Goal: Complete application form: Complete application form

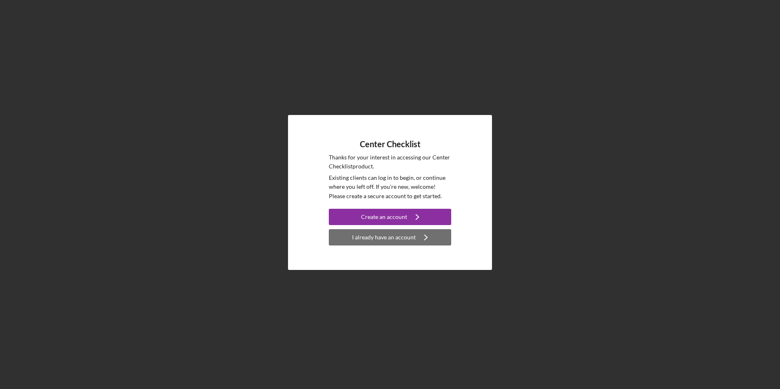
click at [399, 238] on div "I already have an account" at bounding box center [384, 237] width 64 height 16
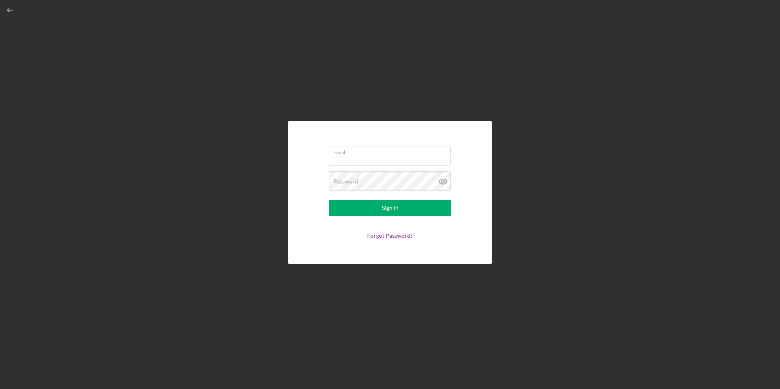
type input "admin@sproutandbloomcdc.com"
click at [396, 208] on div "Sign In" at bounding box center [390, 208] width 17 height 16
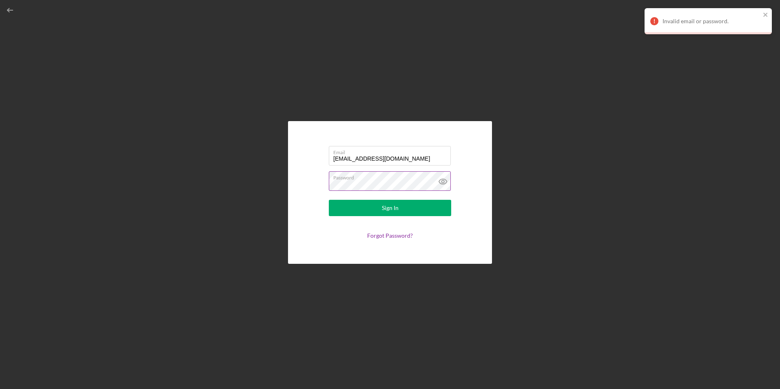
click at [424, 185] on div "Password" at bounding box center [390, 181] width 122 height 20
drag, startPoint x: 449, startPoint y: 184, endPoint x: 245, endPoint y: 177, distance: 203.4
click at [245, 177] on div "Email admin@sproutandbloomcdc.com Password Sign In Forgot Password?" at bounding box center [390, 192] width 772 height 385
click at [329, 200] on button "Sign In" at bounding box center [390, 208] width 122 height 16
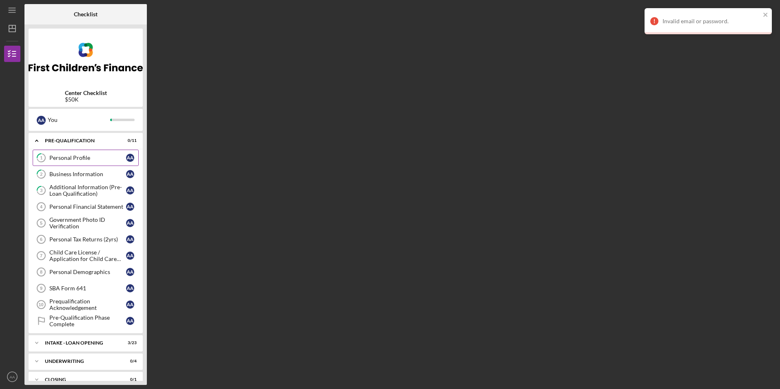
click at [49, 156] on icon "1" at bounding box center [41, 158] width 20 height 20
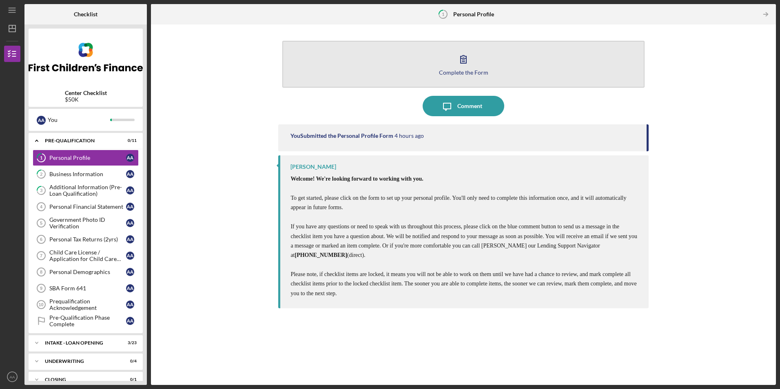
click at [449, 60] on button "Complete the Form Form" at bounding box center [463, 64] width 362 height 47
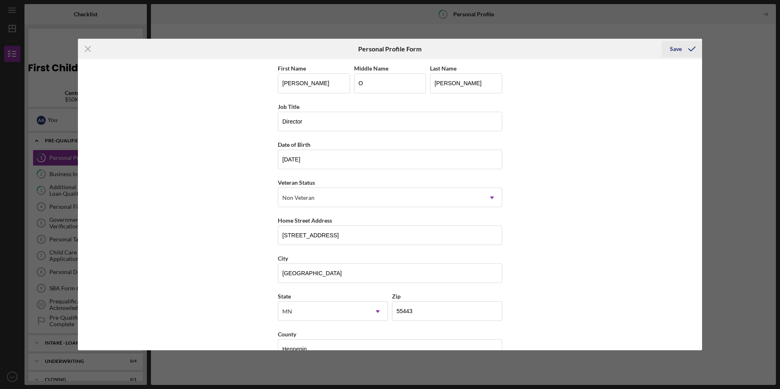
click at [693, 49] on icon "submit" at bounding box center [692, 49] width 20 height 20
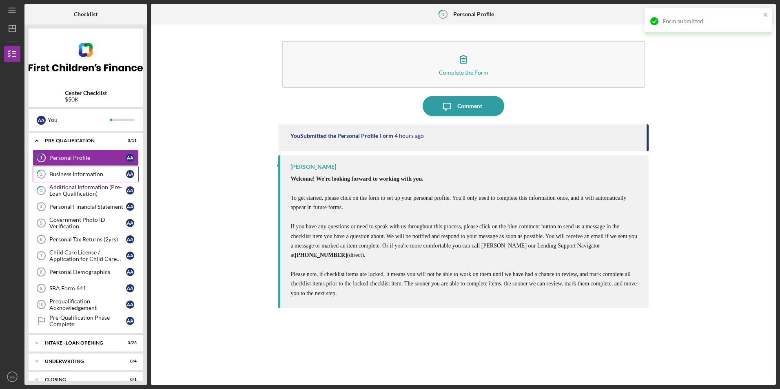
click at [89, 171] on link "2 Business Information A A" at bounding box center [86, 174] width 106 height 16
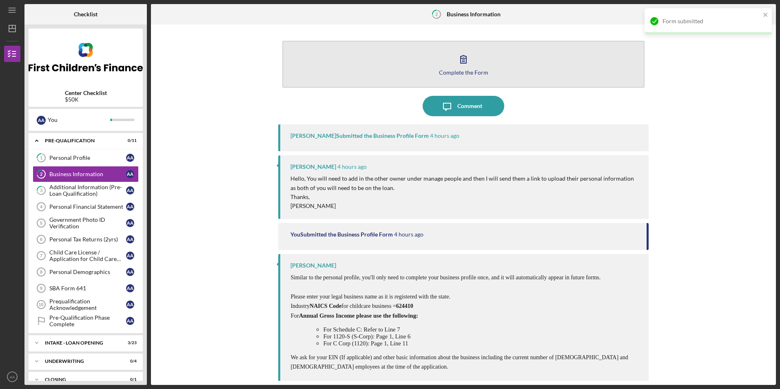
click at [438, 59] on button "Complete the Form Form" at bounding box center [463, 64] width 362 height 47
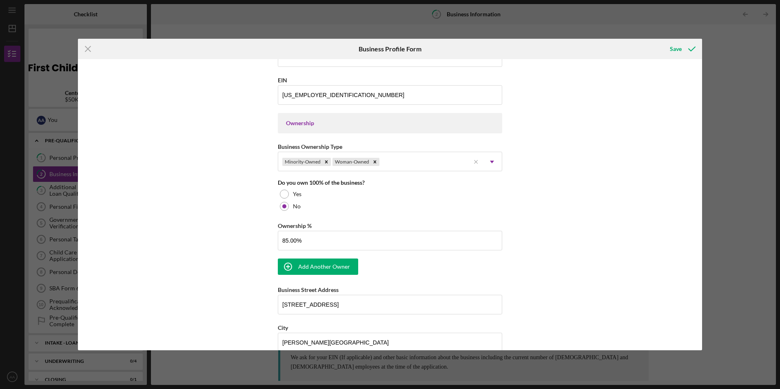
scroll to position [327, 0]
click at [314, 265] on div "Add Another Owner" at bounding box center [324, 267] width 52 height 16
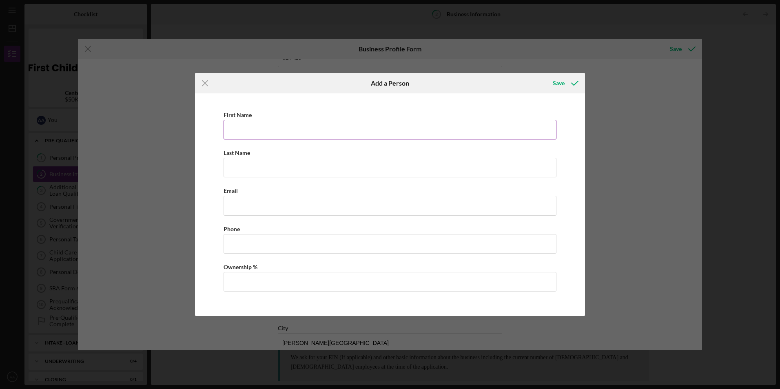
click at [320, 133] on input "First Name" at bounding box center [390, 130] width 333 height 20
type input "Gamila"
type input "Idris"
type input "s"
type input "gamilaidris14@gmail.com"
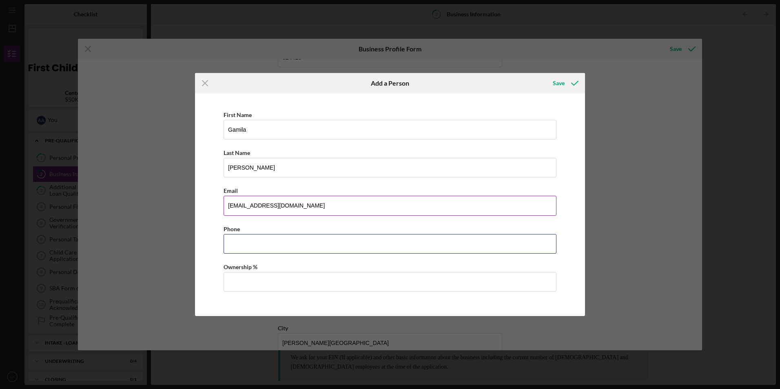
type input "(571) 447-1103"
drag, startPoint x: 267, startPoint y: 278, endPoint x: 138, endPoint y: 282, distance: 129.5
click at [139, 282] on div "Icon/Menu Close Add a Person Save First Name Gamila Last Name Idris Email gamil…" at bounding box center [390, 194] width 780 height 389
type input "15.00%"
click at [565, 85] on div "Save" at bounding box center [559, 83] width 12 height 16
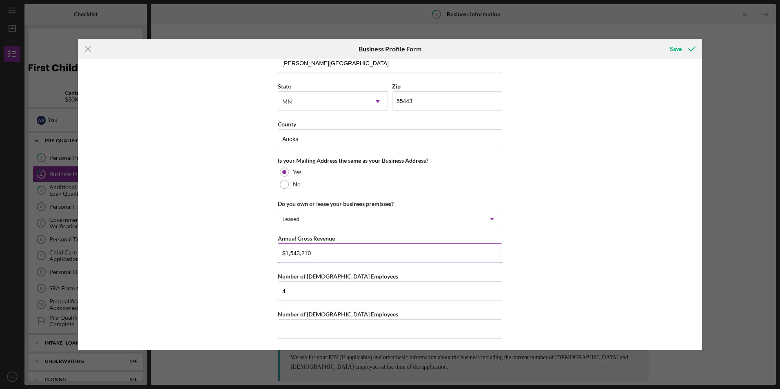
scroll to position [659, 0]
click at [679, 47] on div "Save" at bounding box center [676, 49] width 12 height 16
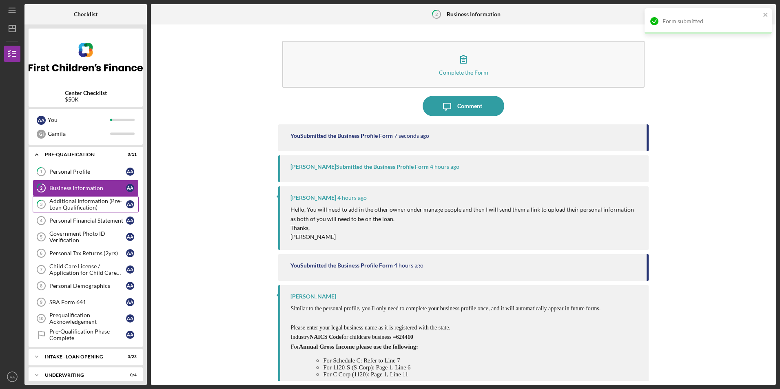
click at [90, 201] on div "Additional Information (Pre-Loan Qualification)" at bounding box center [87, 204] width 77 height 13
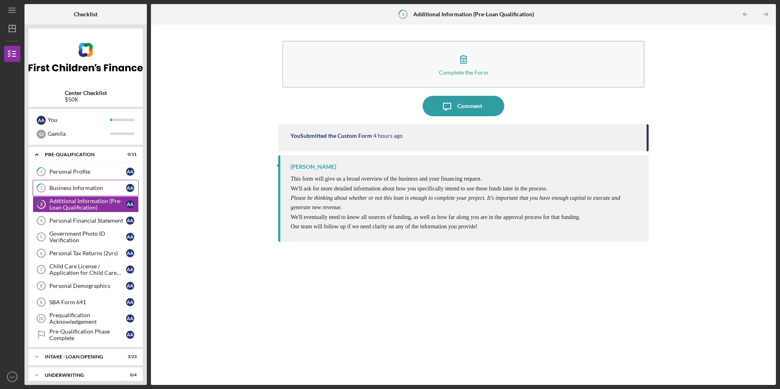
click at [58, 189] on div "Business Information" at bounding box center [87, 188] width 77 height 7
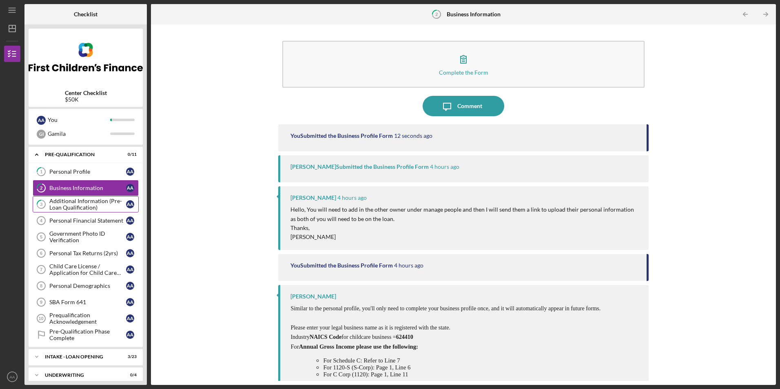
click at [105, 207] on div "Additional Information (Pre-Loan Qualification)" at bounding box center [87, 204] width 77 height 13
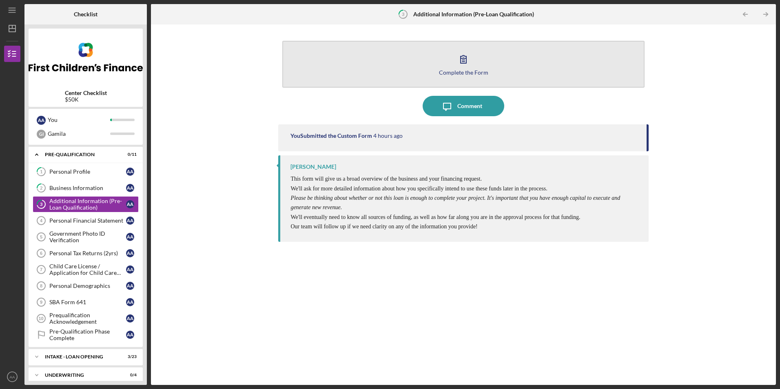
click at [518, 76] on button "Complete the Form Form" at bounding box center [463, 64] width 362 height 47
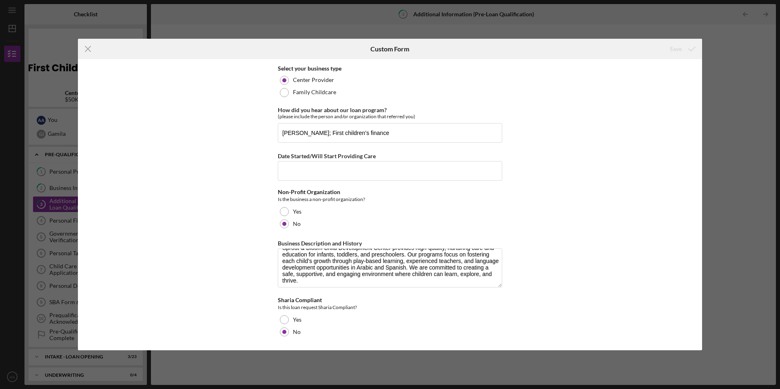
scroll to position [13, 0]
click at [94, 53] on icon "Icon/Menu Close" at bounding box center [88, 49] width 20 height 20
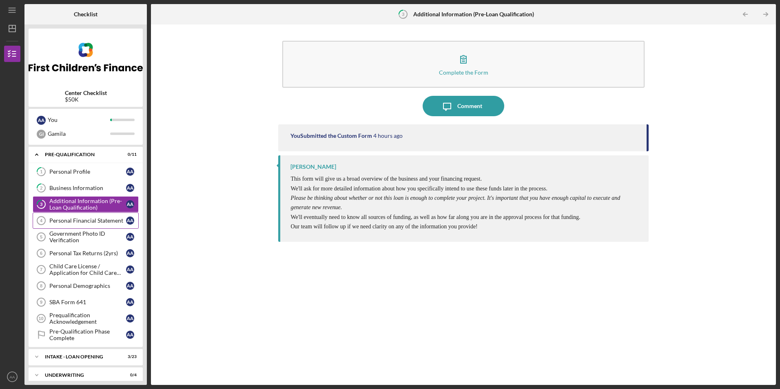
click at [78, 225] on link "Personal Financial Statement 4 Personal Financial Statement A A" at bounding box center [86, 221] width 106 height 16
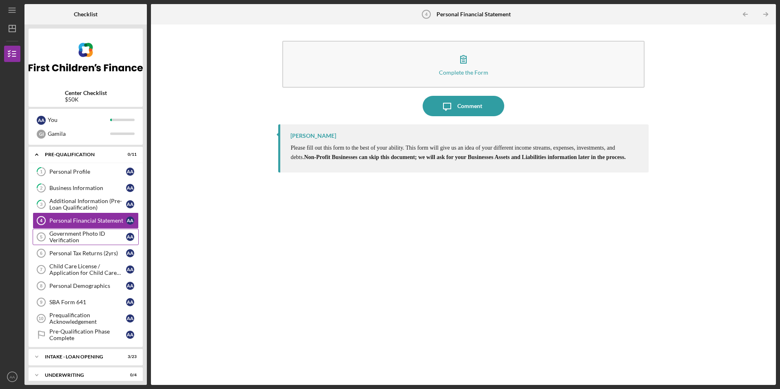
click at [79, 236] on div "Government Photo ID Verification" at bounding box center [87, 237] width 77 height 13
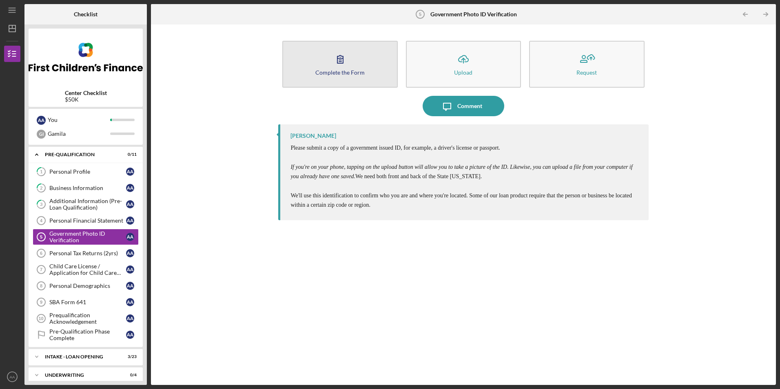
click at [371, 62] on button "Complete the Form Form" at bounding box center [339, 64] width 115 height 47
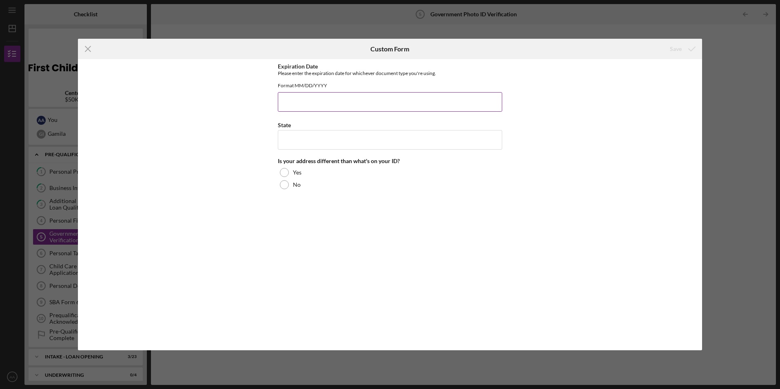
click at [385, 108] on input "Expiration Date" at bounding box center [390, 102] width 225 height 20
type input "01/01/2029"
click at [338, 145] on input "State" at bounding box center [390, 140] width 225 height 20
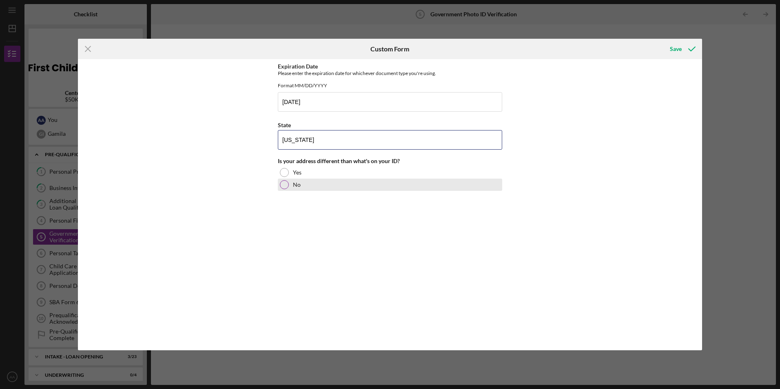
type input "Minnesota"
click at [287, 189] on div at bounding box center [284, 184] width 9 height 9
click at [690, 47] on icon "submit" at bounding box center [692, 49] width 20 height 20
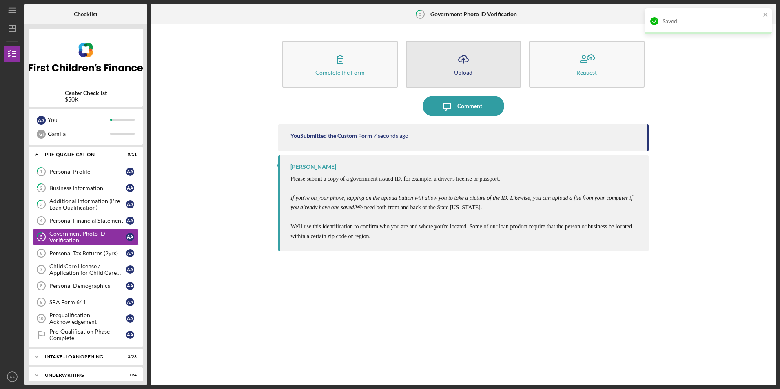
click at [473, 67] on icon "Icon/Upload" at bounding box center [464, 59] width 20 height 20
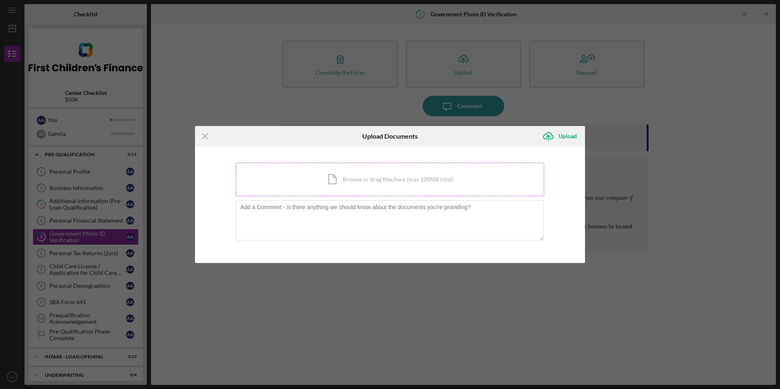
click at [351, 177] on div "Icon/Document Browse or drag files here (max 100MB total) Tap to choose files o…" at bounding box center [390, 179] width 309 height 33
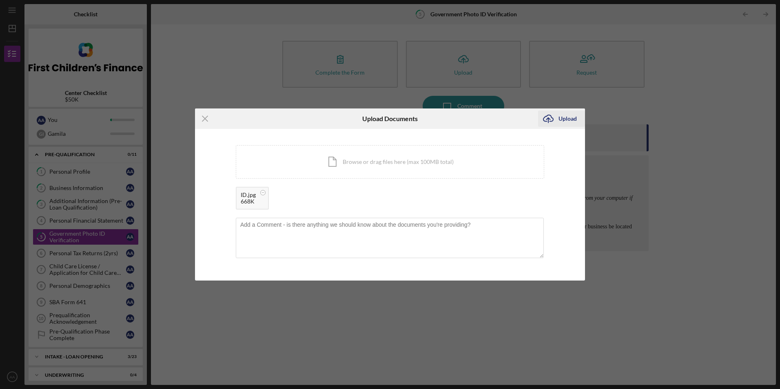
click at [554, 116] on icon "Icon/Upload" at bounding box center [548, 119] width 20 height 20
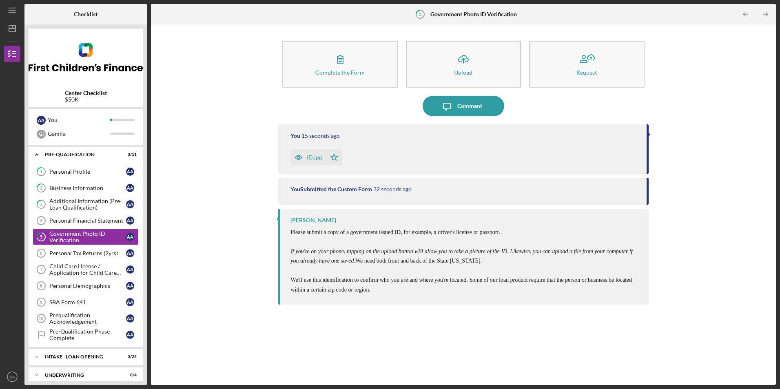
click at [768, 13] on icon "Icon/Table Pagination Arrow" at bounding box center [766, 14] width 18 height 18
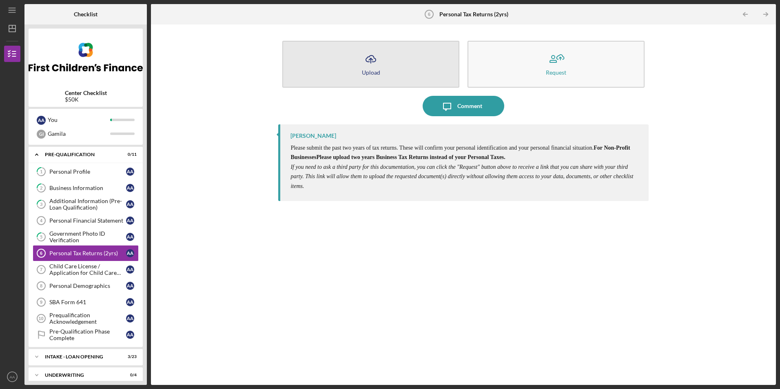
click at [352, 69] on button "Icon/Upload Upload" at bounding box center [370, 64] width 177 height 47
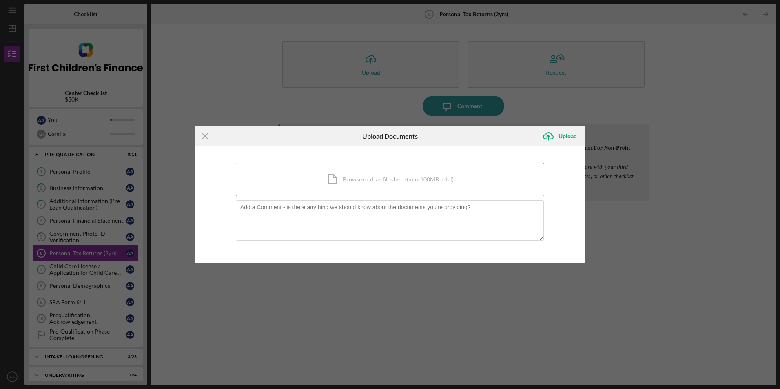
click at [323, 187] on div "Icon/Document Browse or drag files here (max 100MB total) Tap to choose files o…" at bounding box center [390, 179] width 309 height 33
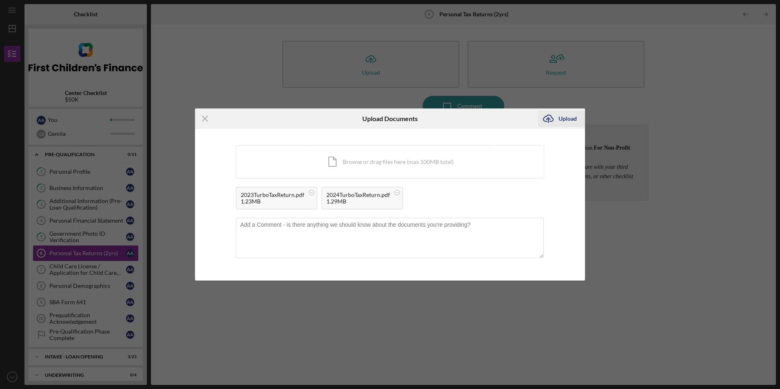
click at [564, 119] on div "Upload" at bounding box center [568, 119] width 18 height 16
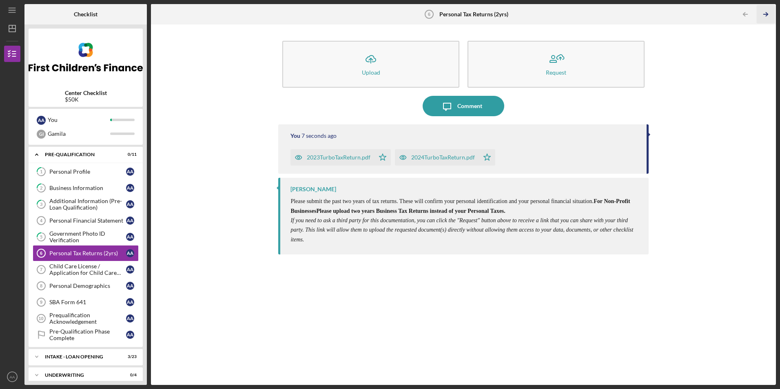
click at [761, 15] on icon "Icon/Table Pagination Arrow" at bounding box center [766, 14] width 18 height 18
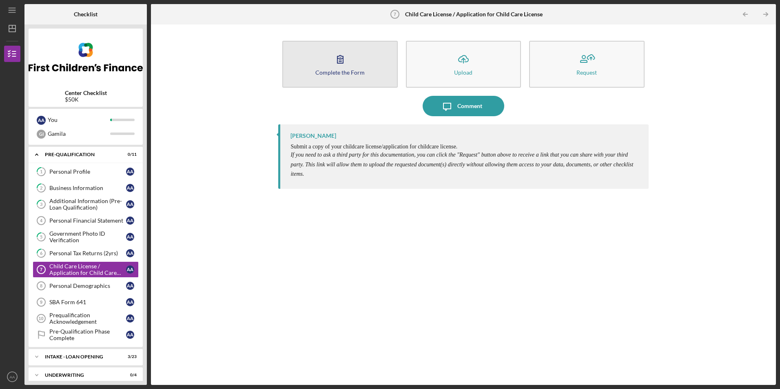
click at [364, 79] on button "Complete the Form Form" at bounding box center [339, 64] width 115 height 47
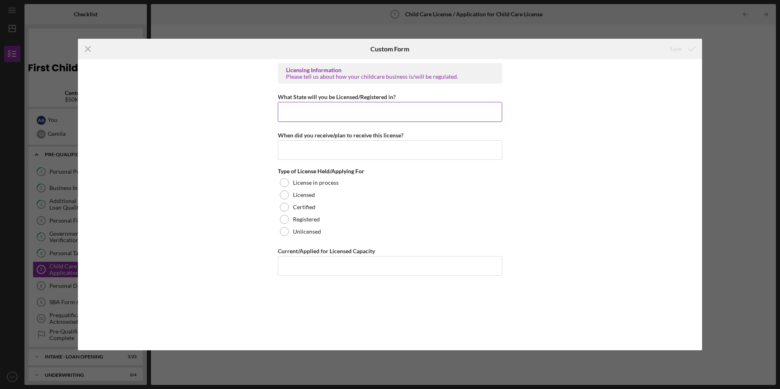
click at [314, 115] on input "What State will you be Licensed/Registered in?" at bounding box center [390, 112] width 225 height 20
type input "Minnesota"
click at [348, 148] on input "When did you receive/plan to receive this license?" at bounding box center [390, 150] width 225 height 20
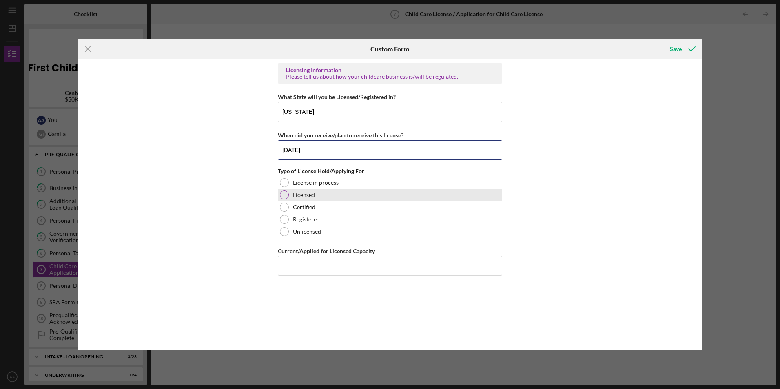
type input "08/05/2025"
click at [301, 194] on label "Licensed" at bounding box center [304, 195] width 22 height 7
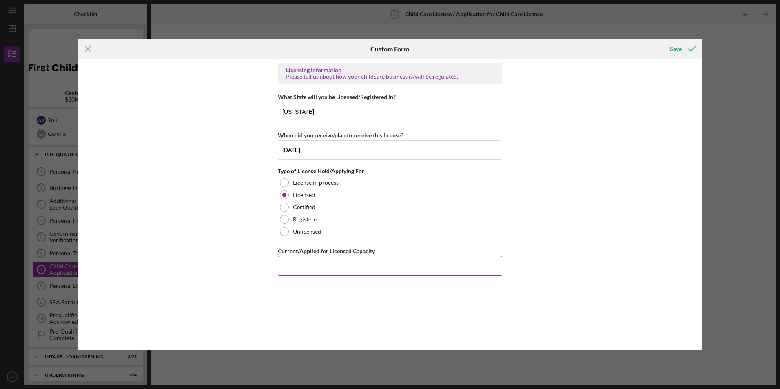
click at [335, 265] on input "Current/Applied for Licensed Capacity" at bounding box center [390, 266] width 225 height 20
type input "65"
click at [682, 50] on icon "submit" at bounding box center [692, 49] width 20 height 20
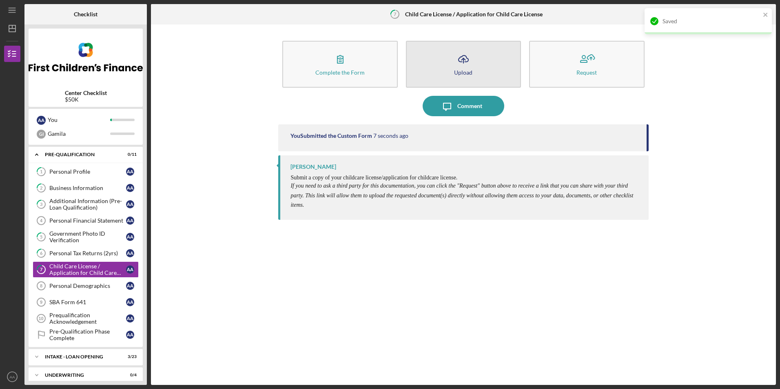
drag, startPoint x: 472, startPoint y: 53, endPoint x: 472, endPoint y: 58, distance: 4.9
click at [472, 58] on icon "Icon/Upload" at bounding box center [464, 59] width 20 height 20
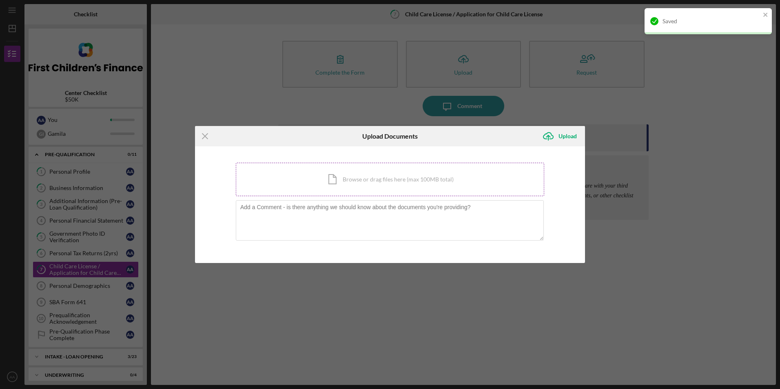
click at [286, 185] on div "Icon/Document Browse or drag files here (max 100MB total) Tap to choose files o…" at bounding box center [390, 179] width 309 height 33
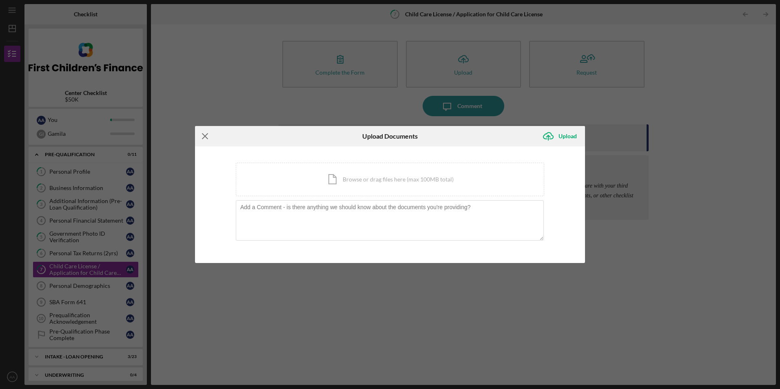
click at [203, 134] on line at bounding box center [204, 136] width 5 height 5
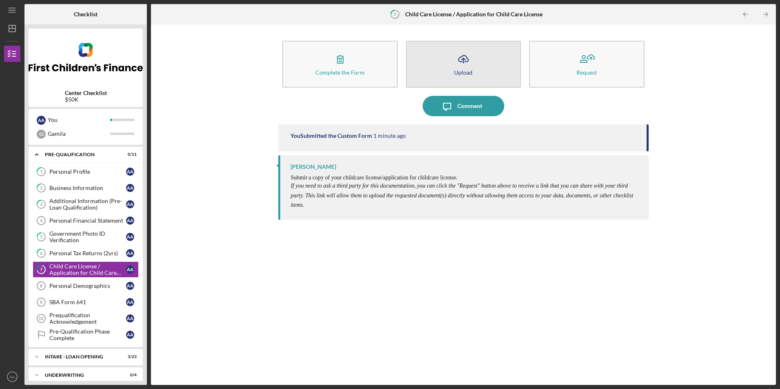
click at [454, 69] on icon "Icon/Upload" at bounding box center [464, 59] width 20 height 20
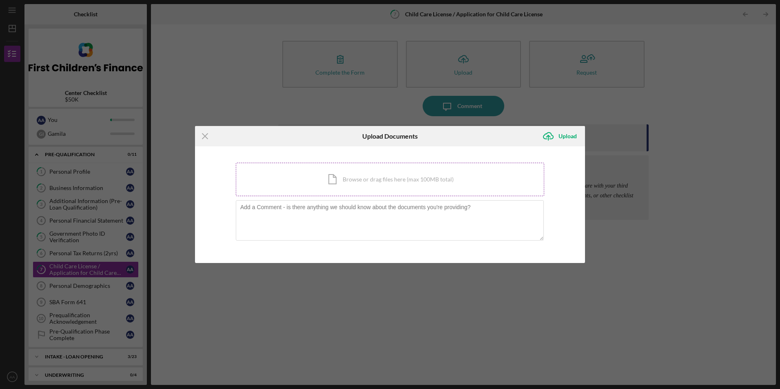
click at [338, 180] on div "Icon/Document Browse or drag files here (max 100MB total) Tap to choose files o…" at bounding box center [390, 179] width 309 height 33
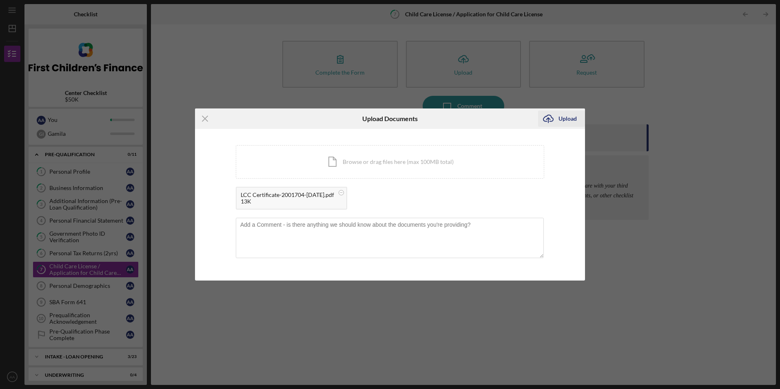
click at [560, 121] on div "Upload" at bounding box center [568, 119] width 18 height 16
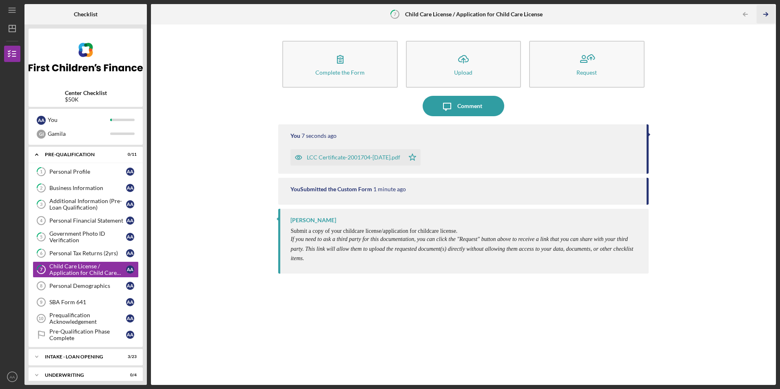
click at [760, 12] on icon "Icon/Table Pagination Arrow" at bounding box center [766, 14] width 18 height 18
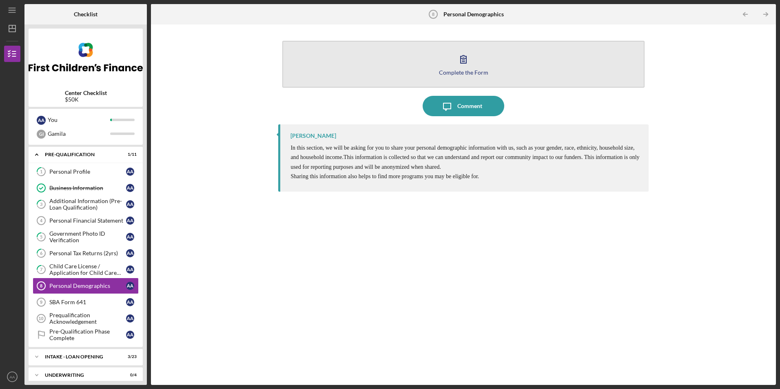
click at [518, 69] on button "Complete the Form Form" at bounding box center [463, 64] width 362 height 47
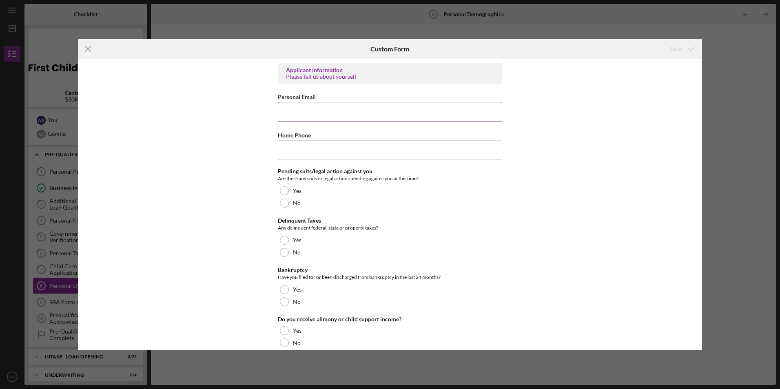
click at [392, 117] on input "Personal Email" at bounding box center [390, 112] width 225 height 20
type input "aanab91@gmail.com"
click at [374, 151] on input "Home Phone" at bounding box center [390, 150] width 225 height 20
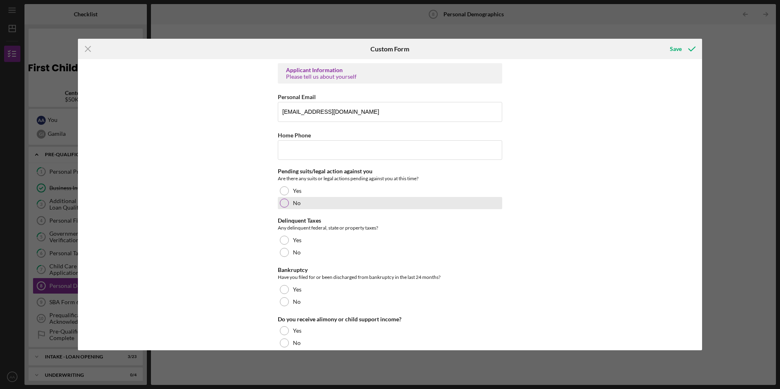
click at [284, 252] on div at bounding box center [284, 252] width 9 height 9
click at [278, 202] on div "No" at bounding box center [390, 203] width 225 height 12
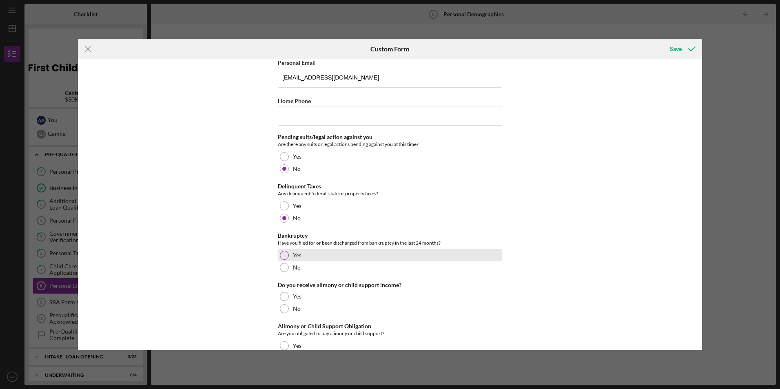
scroll to position [82, 0]
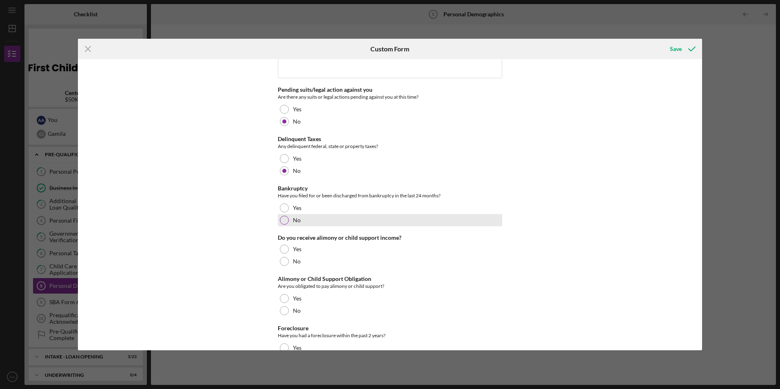
click at [289, 223] on div "No" at bounding box center [390, 220] width 225 height 12
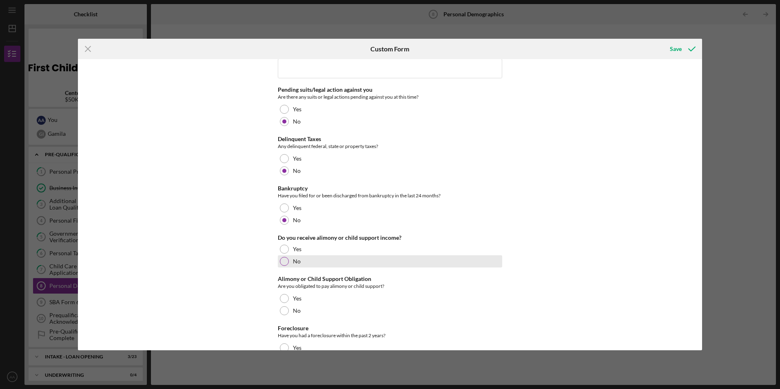
click at [287, 257] on div "No" at bounding box center [390, 262] width 225 height 12
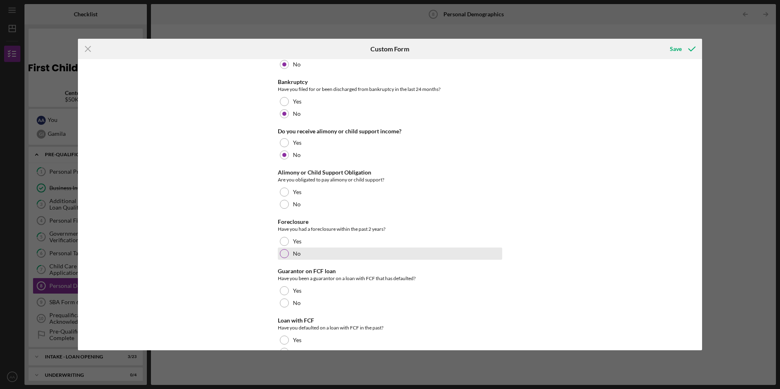
scroll to position [204, 0]
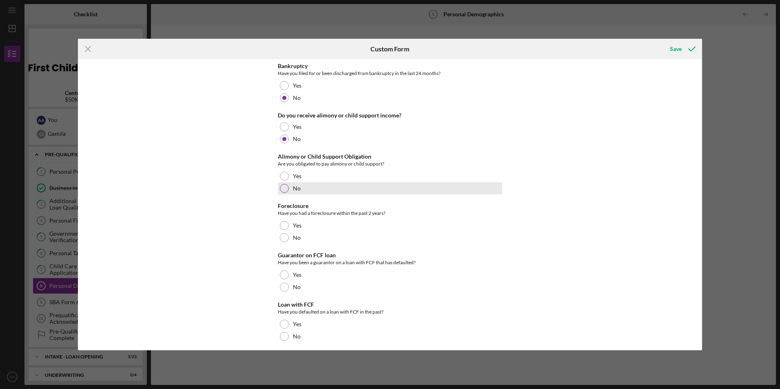
click at [288, 185] on div "No" at bounding box center [390, 188] width 225 height 12
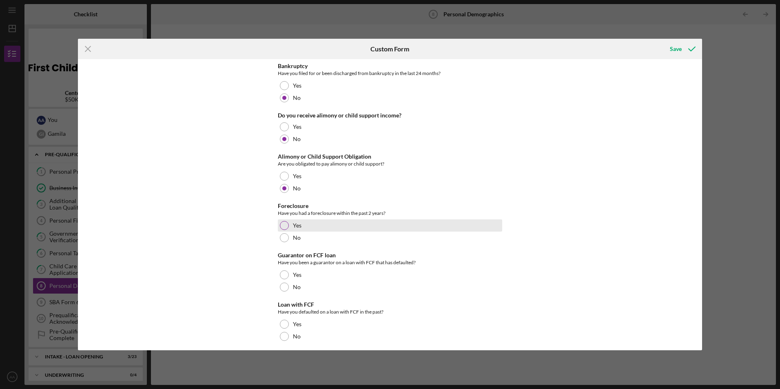
click at [284, 231] on div "Yes" at bounding box center [390, 226] width 225 height 12
click at [279, 240] on div "No" at bounding box center [390, 238] width 225 height 12
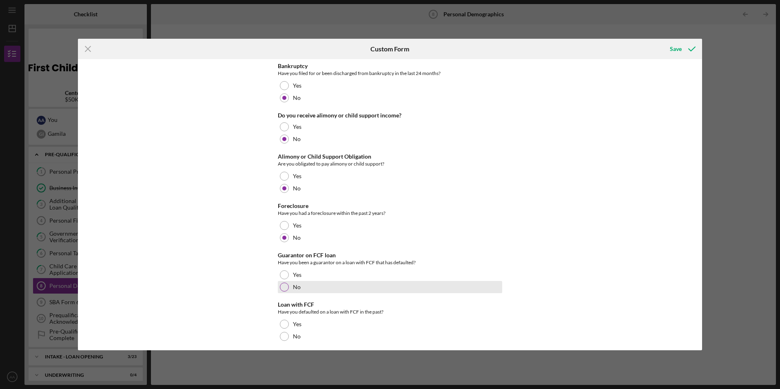
click at [284, 285] on div at bounding box center [284, 287] width 9 height 9
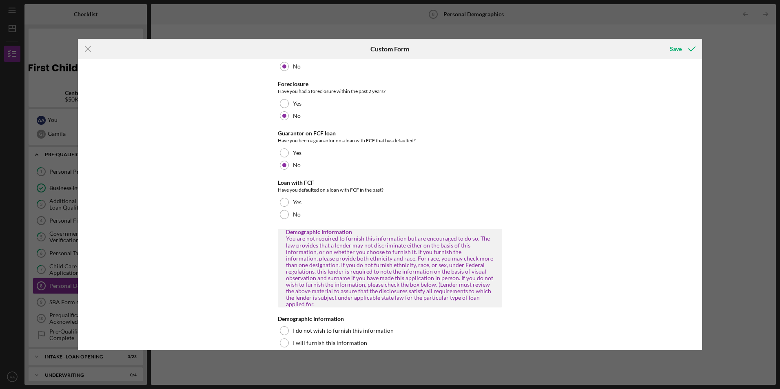
scroll to position [327, 0]
click at [284, 211] on div at bounding box center [284, 214] width 9 height 9
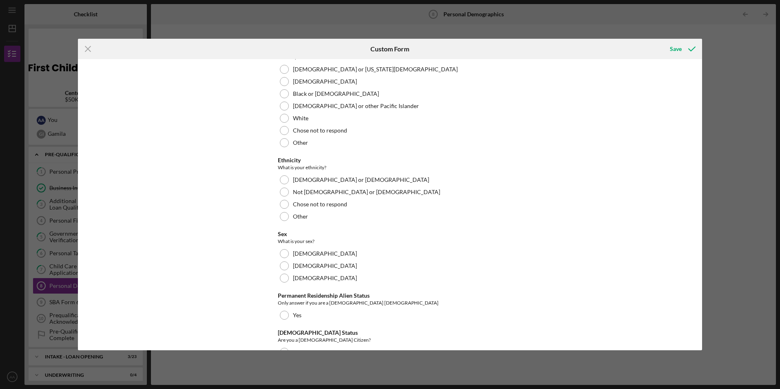
scroll to position [694, 0]
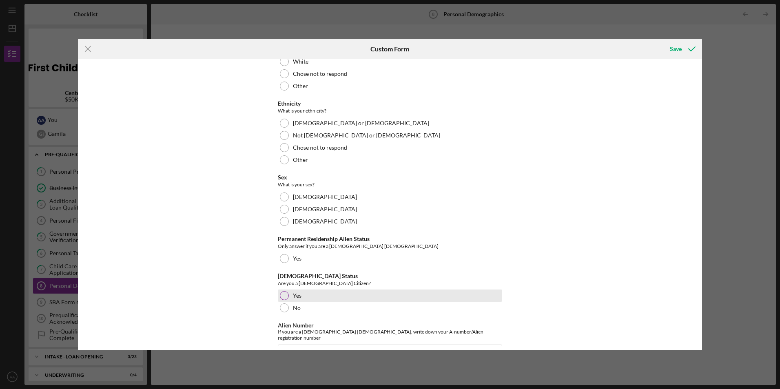
click at [303, 291] on div "Yes" at bounding box center [390, 296] width 225 height 12
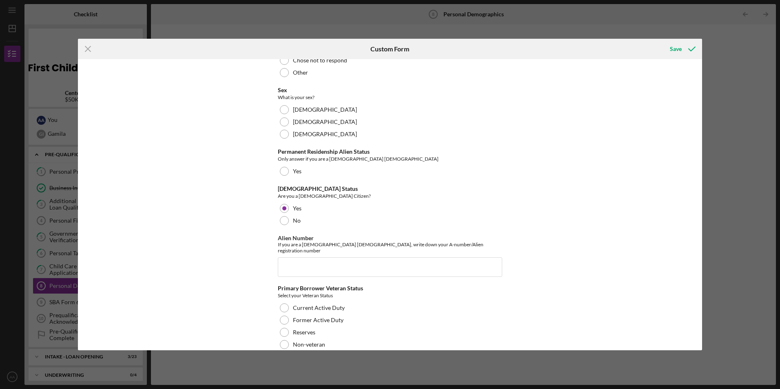
scroll to position [740, 0]
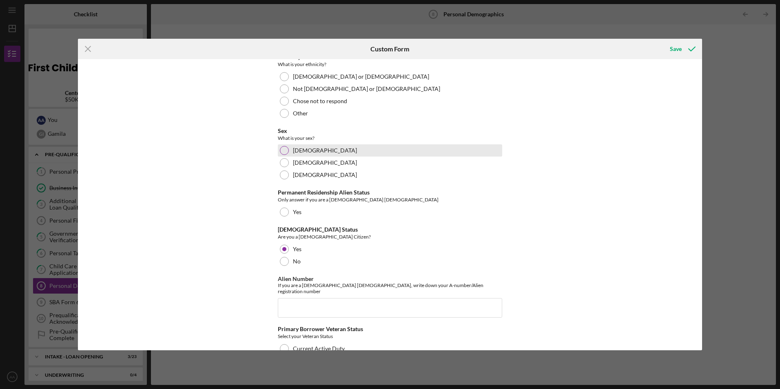
click at [301, 147] on label "Female" at bounding box center [325, 150] width 64 height 7
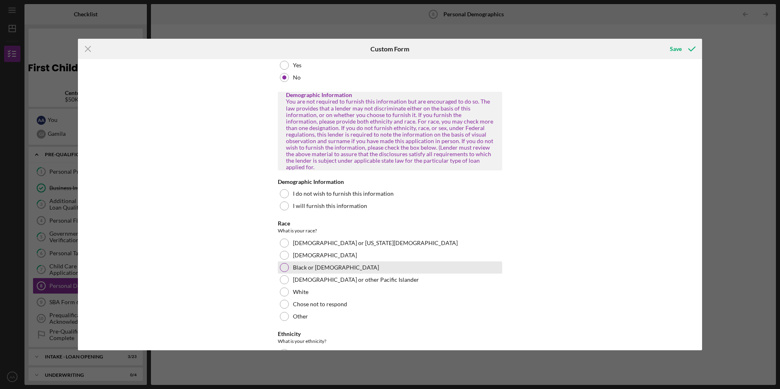
scroll to position [449, 0]
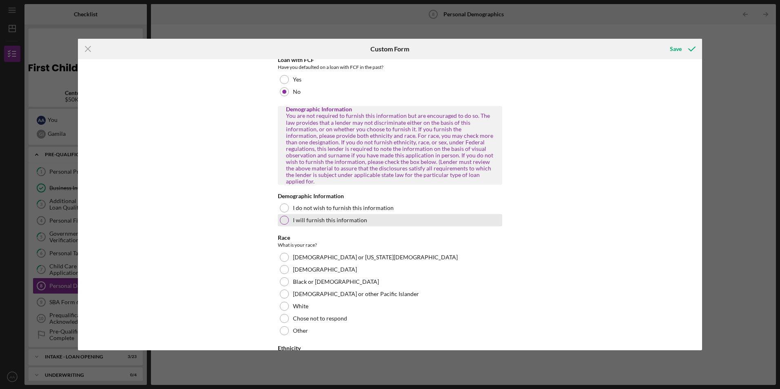
click at [328, 218] on div "I will furnish this information" at bounding box center [390, 220] width 225 height 12
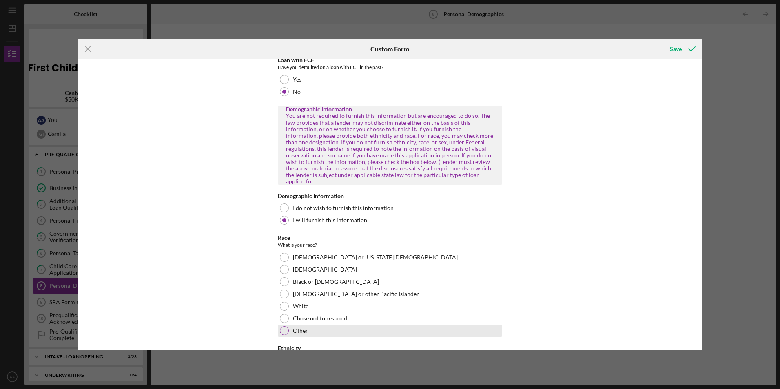
click at [319, 325] on div "Other" at bounding box center [390, 331] width 225 height 12
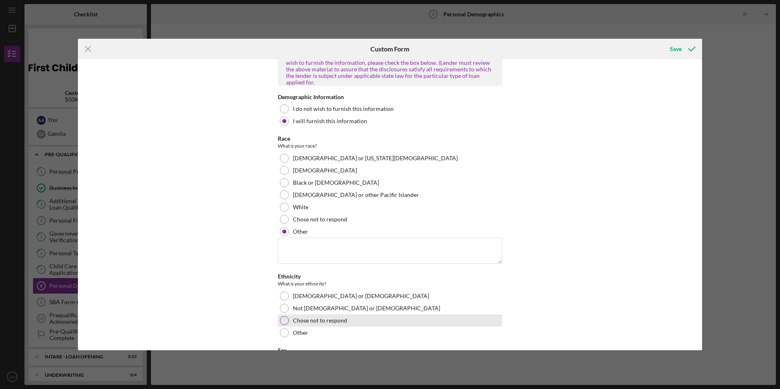
scroll to position [571, 0]
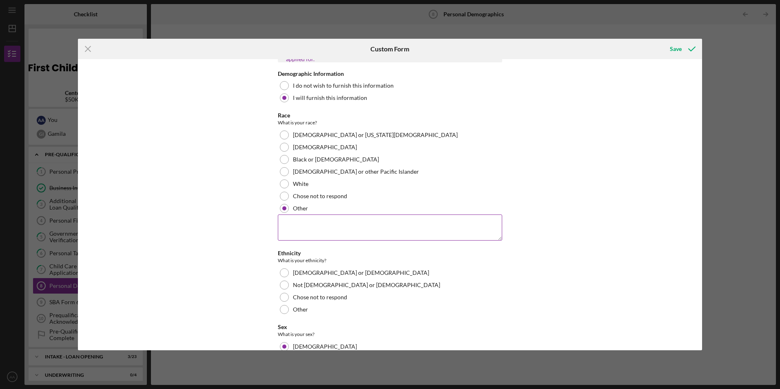
click at [327, 227] on textarea at bounding box center [390, 228] width 225 height 26
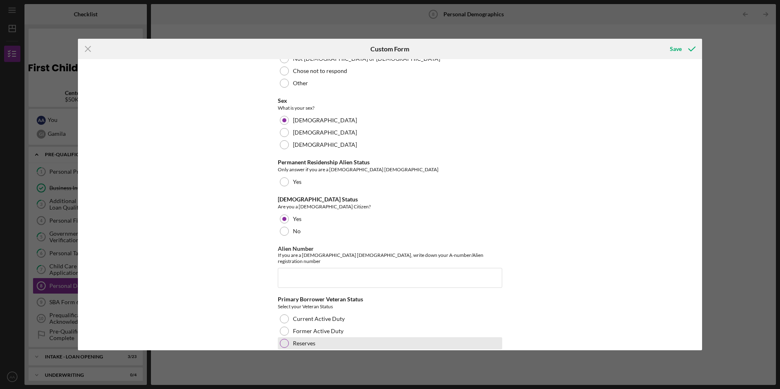
scroll to position [809, 0]
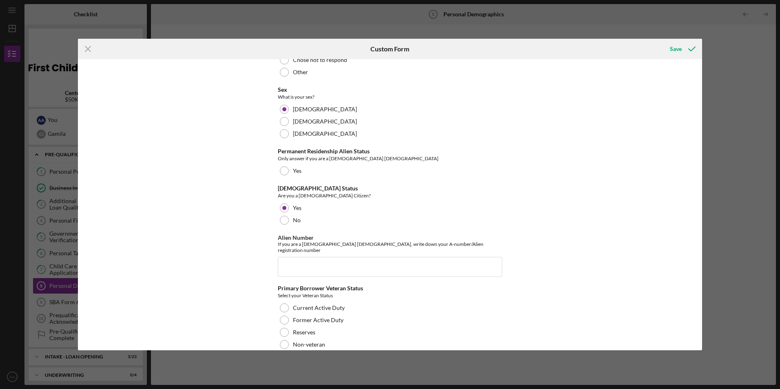
type textarea "Somali/African"
click at [622, 207] on div "Applicant Information Please tell us about yourself Personal Email aanab91@gmai…" at bounding box center [390, 204] width 625 height 291
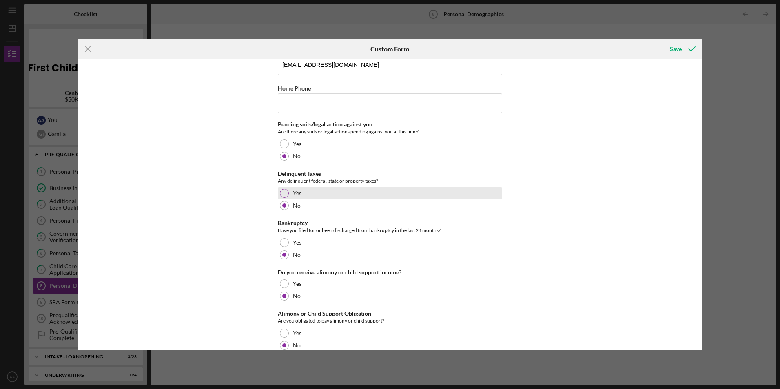
scroll to position [0, 0]
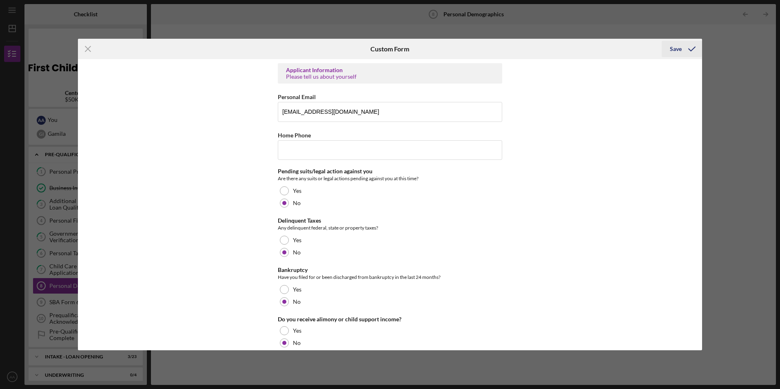
click at [695, 47] on icon "submit" at bounding box center [692, 49] width 20 height 20
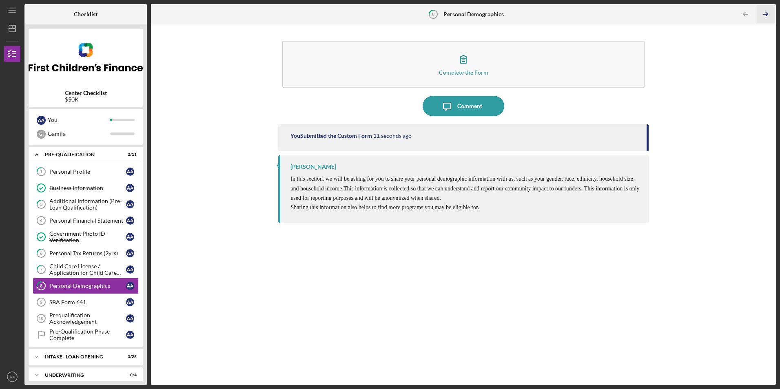
click at [765, 13] on icon "Icon/Table Pagination Arrow" at bounding box center [766, 14] width 18 height 18
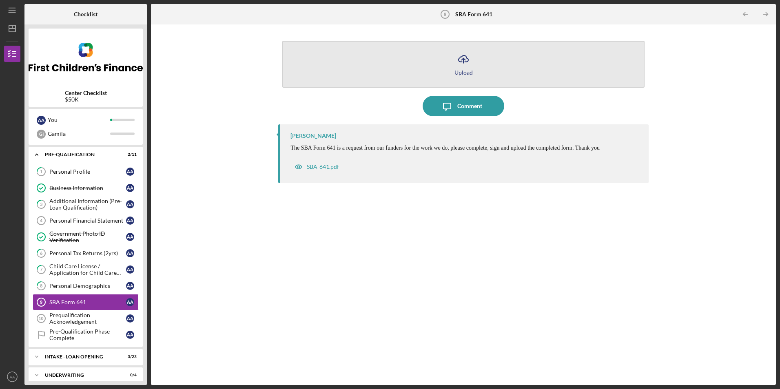
click at [509, 80] on button "Icon/Upload Upload" at bounding box center [463, 64] width 362 height 47
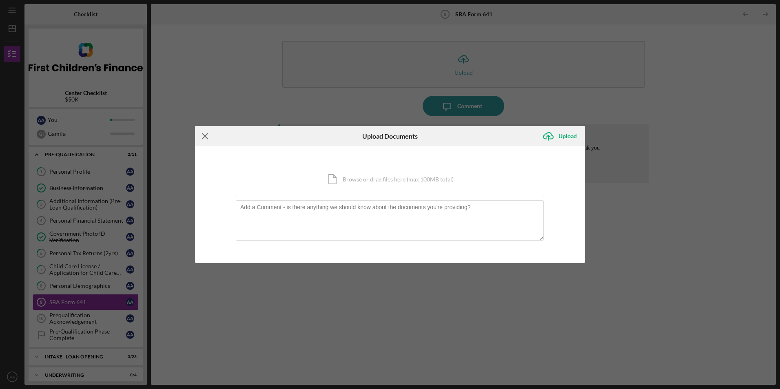
click at [204, 135] on icon "Icon/Menu Close" at bounding box center [205, 136] width 20 height 20
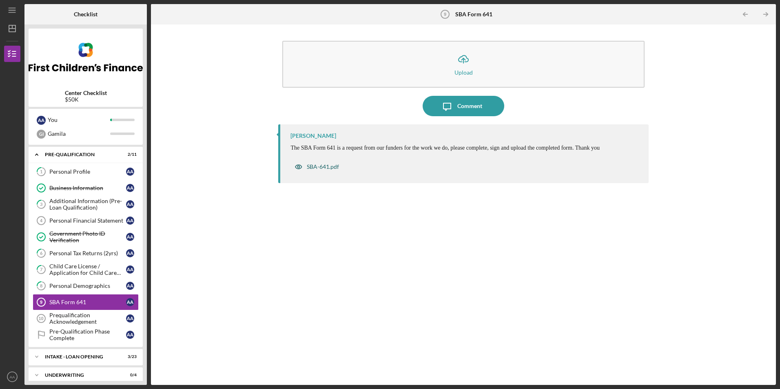
click at [311, 167] on div "SBA-641.pdf" at bounding box center [323, 167] width 32 height 7
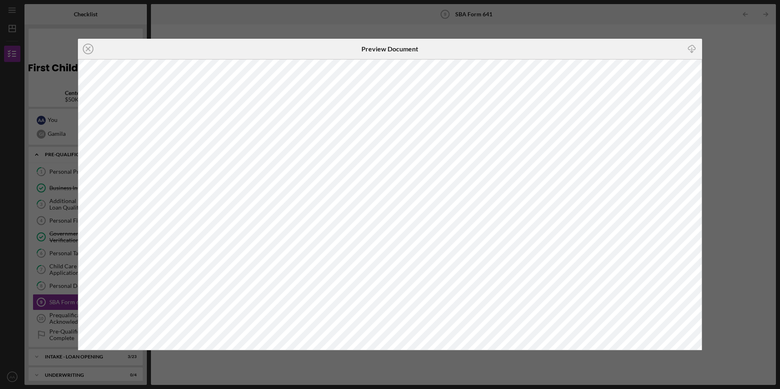
click at [74, 49] on div "Icon/Close Preview Document Icon/Download" at bounding box center [390, 194] width 780 height 389
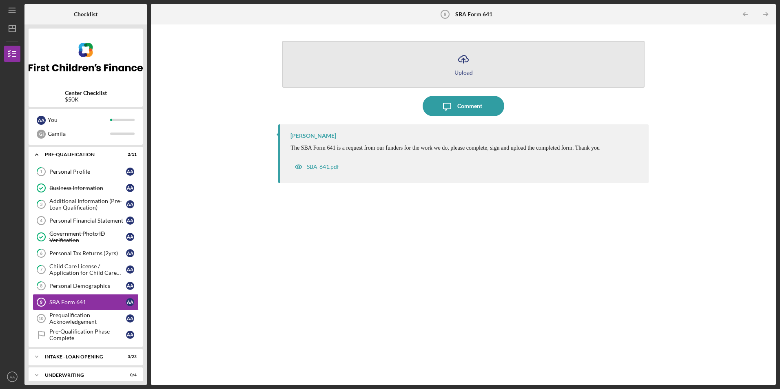
click at [459, 65] on icon "Icon/Upload" at bounding box center [464, 59] width 20 height 20
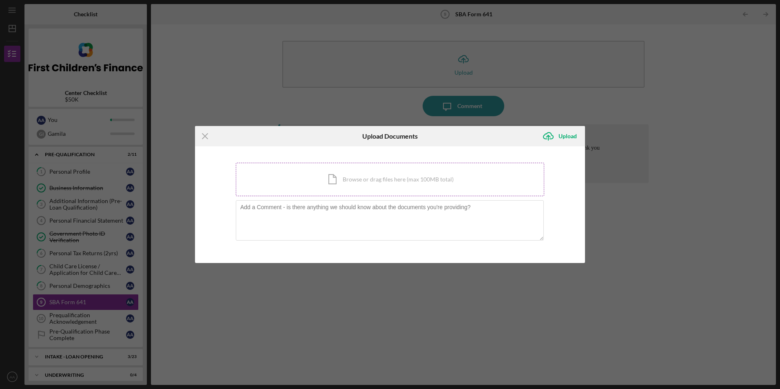
click at [358, 176] on div "Icon/Document Browse or drag files here (max 100MB total) Tap to choose files o…" at bounding box center [390, 179] width 309 height 33
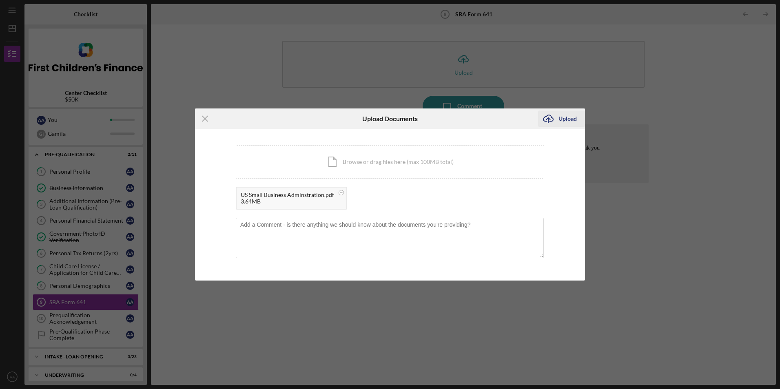
click at [562, 121] on div "Upload" at bounding box center [568, 119] width 18 height 16
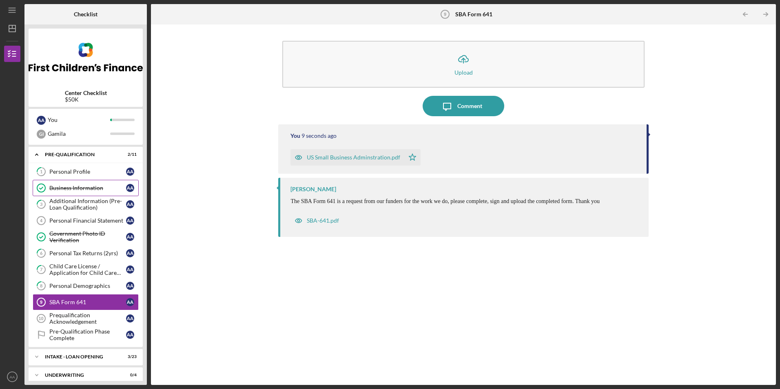
click at [71, 189] on div "Business Information" at bounding box center [87, 188] width 77 height 7
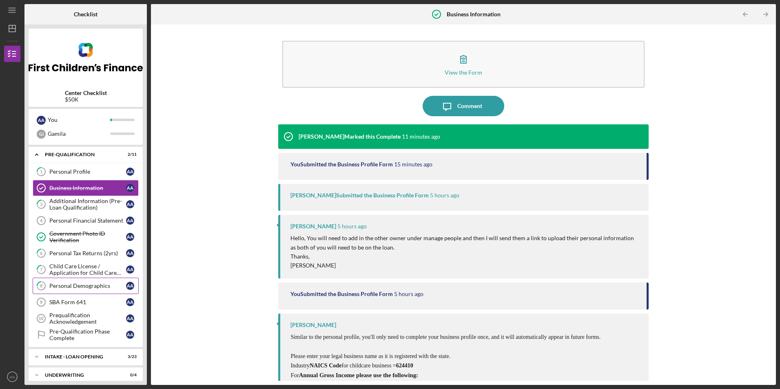
click at [83, 287] on div "Personal Demographics" at bounding box center [87, 286] width 77 height 7
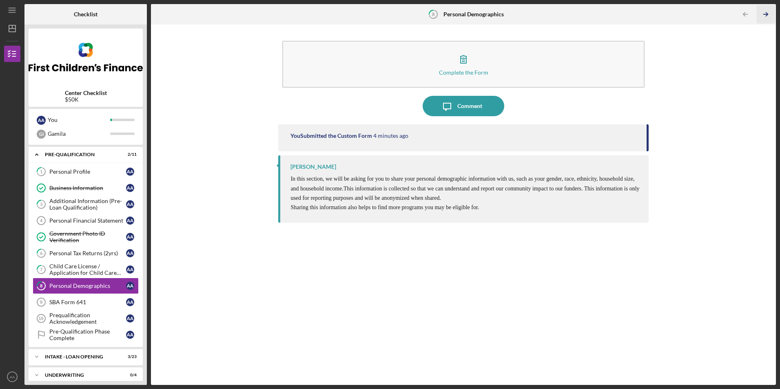
click at [769, 12] on icon "Icon/Table Pagination Arrow" at bounding box center [766, 14] width 18 height 18
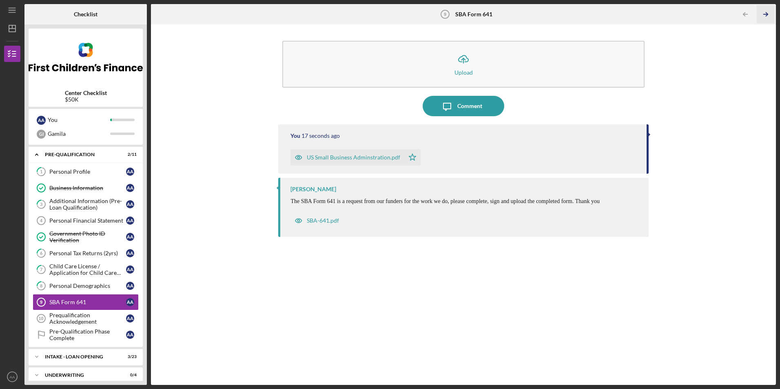
click at [769, 12] on icon "Icon/Table Pagination Arrow" at bounding box center [766, 14] width 18 height 18
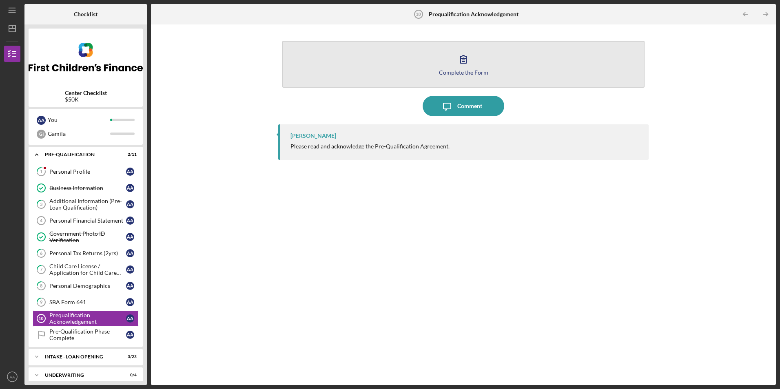
click at [499, 76] on button "Complete the Form Form" at bounding box center [463, 64] width 362 height 47
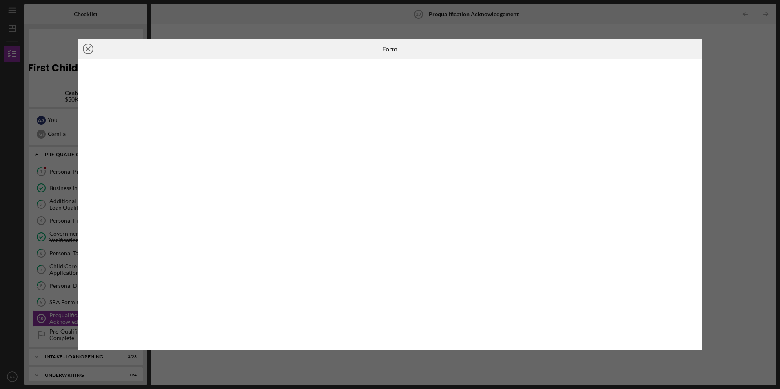
click at [84, 45] on icon "Icon/Close" at bounding box center [88, 49] width 20 height 20
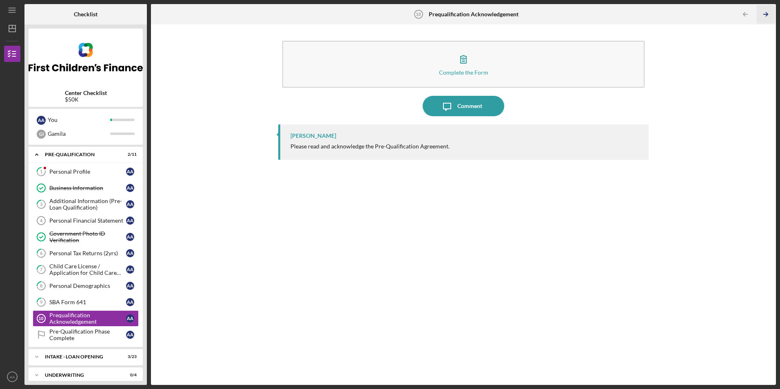
click at [767, 11] on icon "Icon/Table Pagination Arrow" at bounding box center [766, 14] width 18 height 18
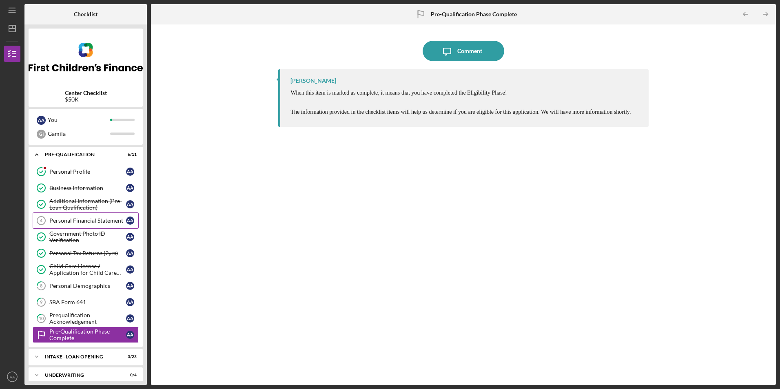
click at [81, 220] on div "Personal Financial Statement" at bounding box center [87, 221] width 77 height 7
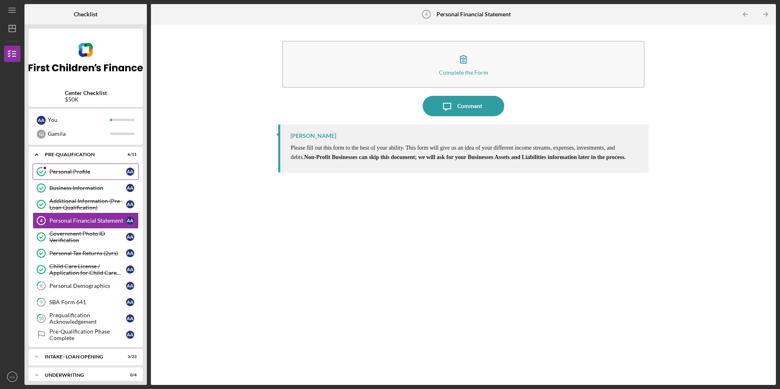
click at [65, 173] on div "Personal Profile" at bounding box center [87, 172] width 77 height 7
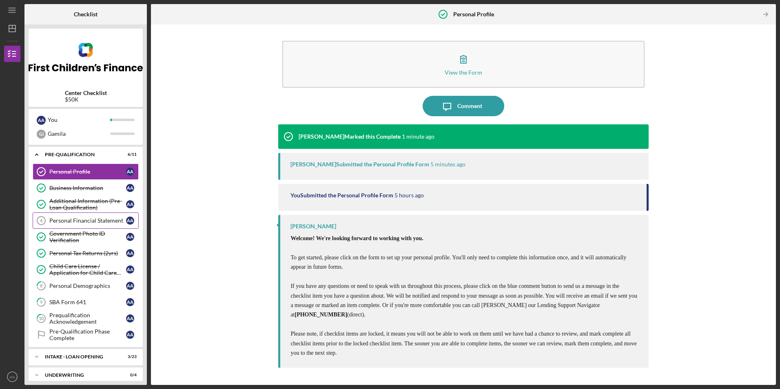
click at [76, 224] on div "Personal Financial Statement" at bounding box center [87, 221] width 77 height 7
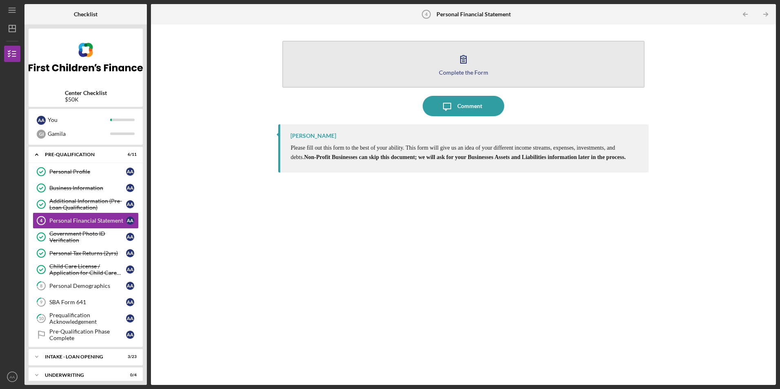
click at [445, 56] on button "Complete the Form Form" at bounding box center [463, 64] width 362 height 47
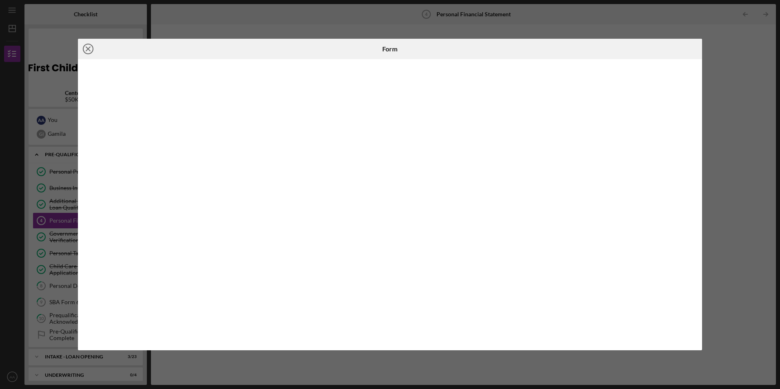
click at [90, 47] on line at bounding box center [88, 49] width 4 height 4
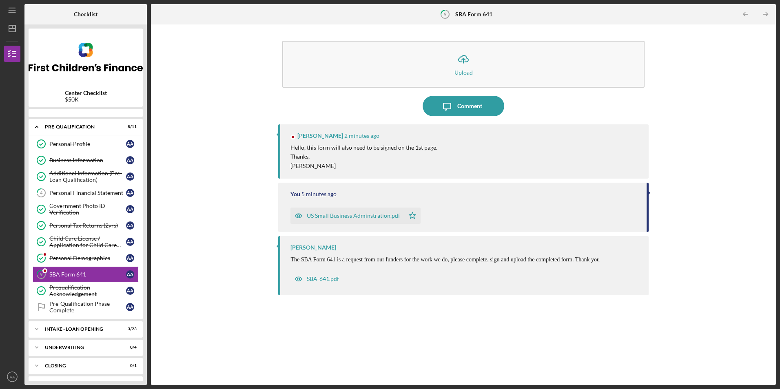
scroll to position [24, 0]
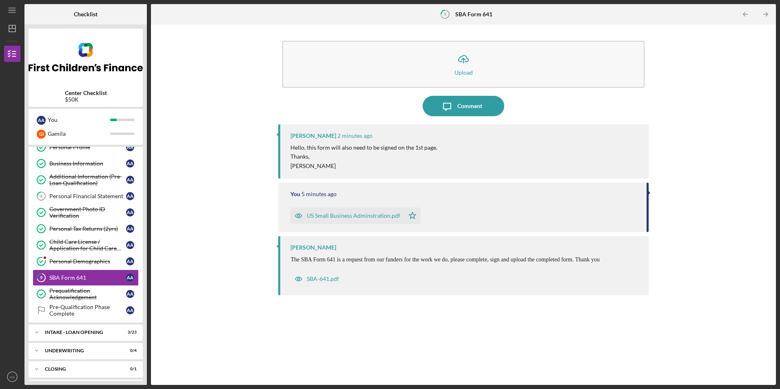
click at [360, 216] on div "US Small Business Adminstration.pdf" at bounding box center [353, 216] width 93 height 7
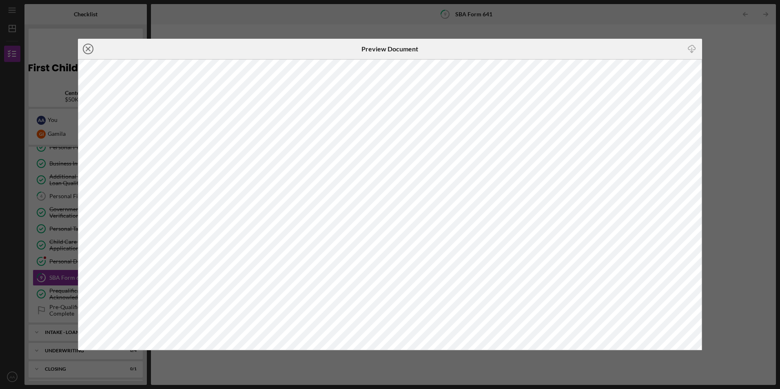
click at [90, 49] on icon "Icon/Close" at bounding box center [88, 49] width 20 height 20
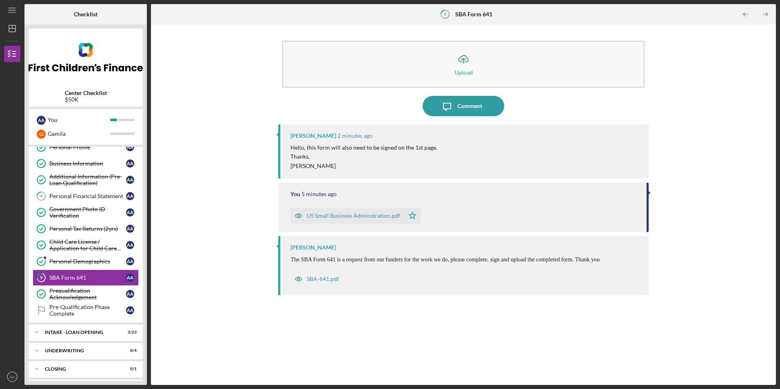
click at [368, 214] on div "US Small Business Adminstration.pdf" at bounding box center [353, 216] width 93 height 7
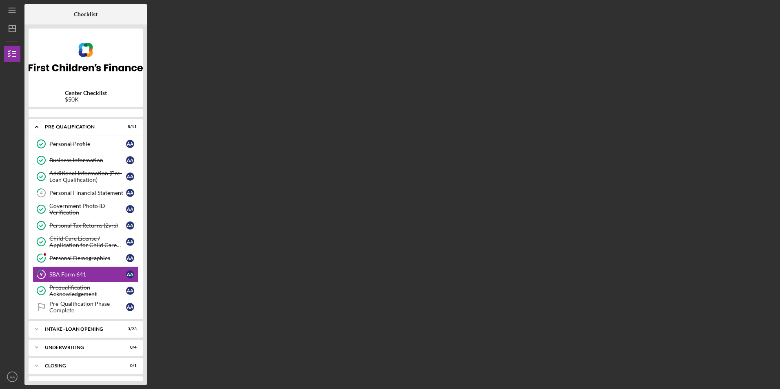
scroll to position [24, 0]
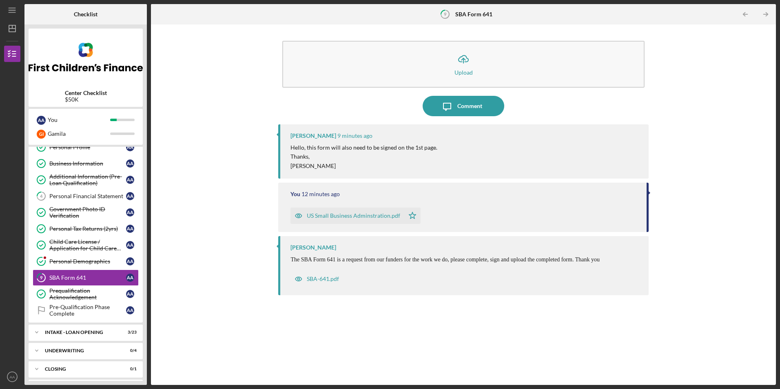
click at [378, 218] on div "US Small Business Adminstration.pdf" at bounding box center [353, 216] width 93 height 7
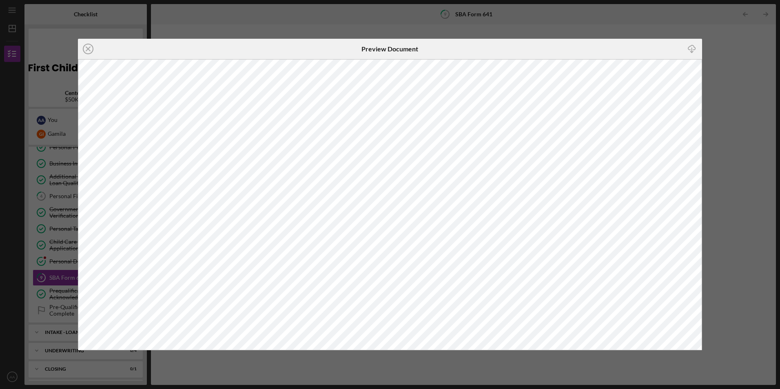
click at [90, 44] on circle at bounding box center [88, 49] width 10 height 10
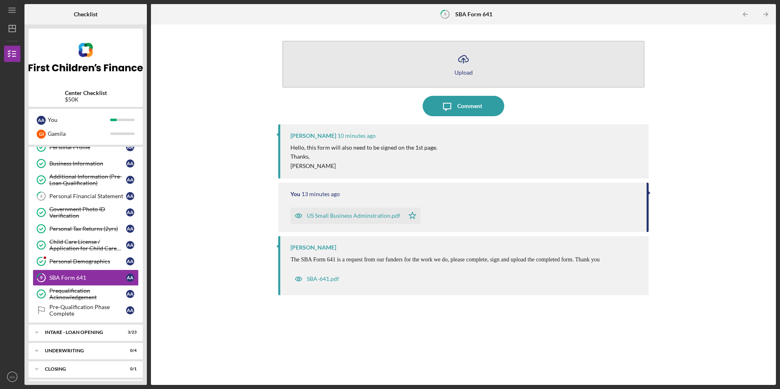
click at [479, 78] on button "Icon/Upload Upload" at bounding box center [463, 64] width 362 height 47
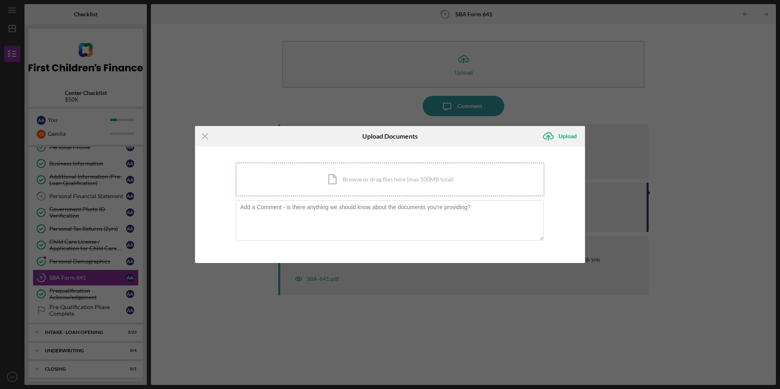
click at [363, 185] on div "Icon/Document Browse or drag files here (max 100MB total) Tap to choose files o…" at bounding box center [390, 179] width 309 height 33
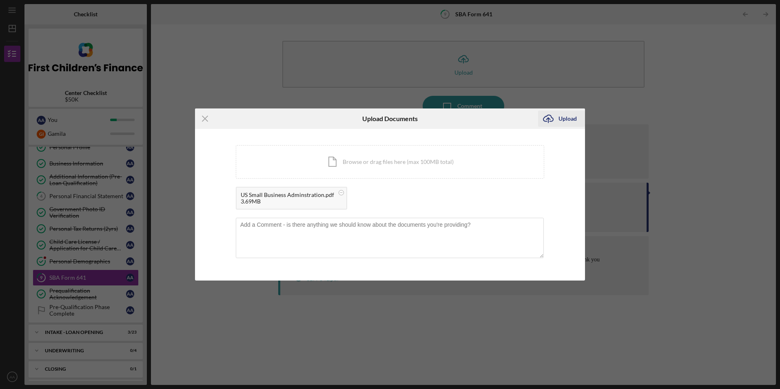
click at [567, 117] on div "Upload" at bounding box center [568, 119] width 18 height 16
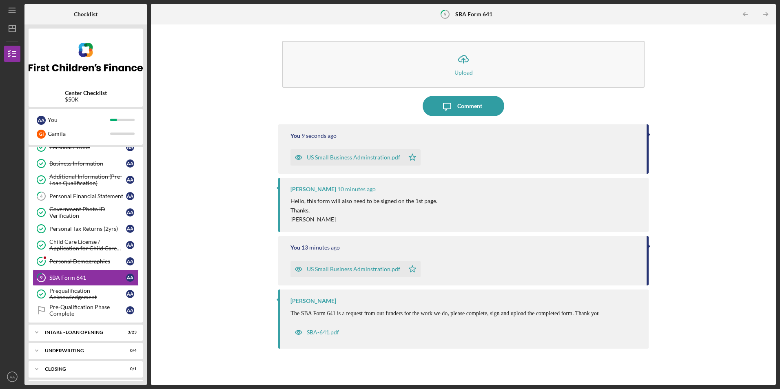
click at [342, 160] on div "US Small Business Adminstration.pdf" at bounding box center [353, 157] width 93 height 7
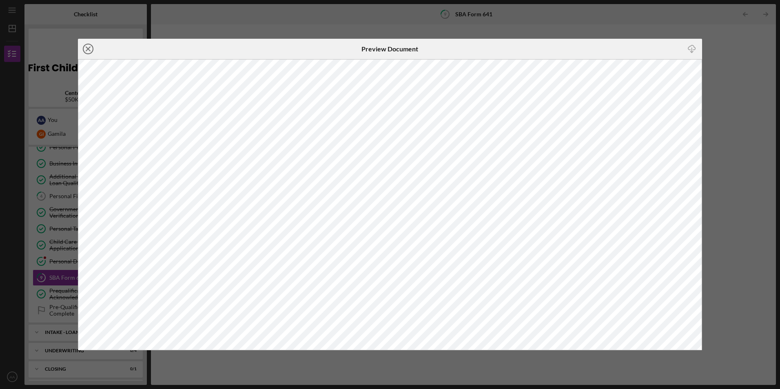
click at [84, 46] on icon "Icon/Close" at bounding box center [88, 49] width 20 height 20
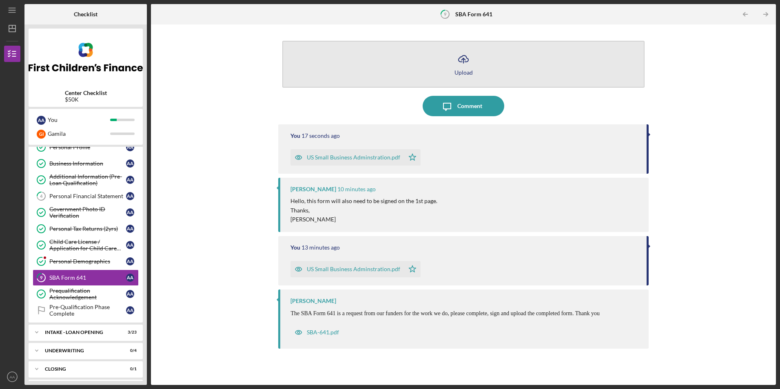
click at [466, 72] on div "Upload" at bounding box center [464, 72] width 18 height 6
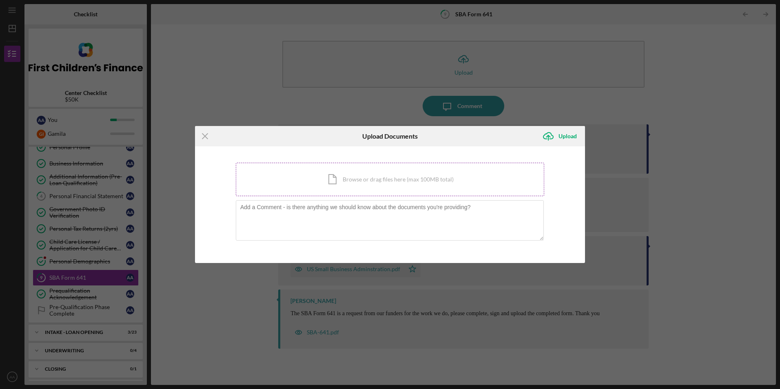
click at [366, 174] on div "Icon/Document Browse or drag files here (max 100MB total) Tap to choose files o…" at bounding box center [390, 179] width 309 height 33
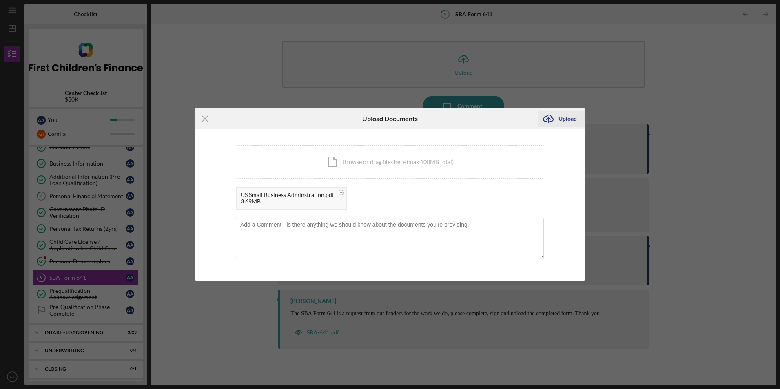
click at [566, 115] on div "Upload" at bounding box center [568, 119] width 18 height 16
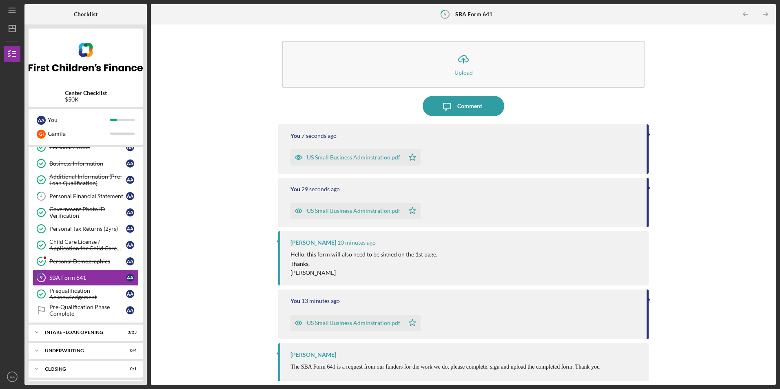
click at [351, 153] on div "US Small Business Adminstration.pdf" at bounding box center [348, 157] width 114 height 16
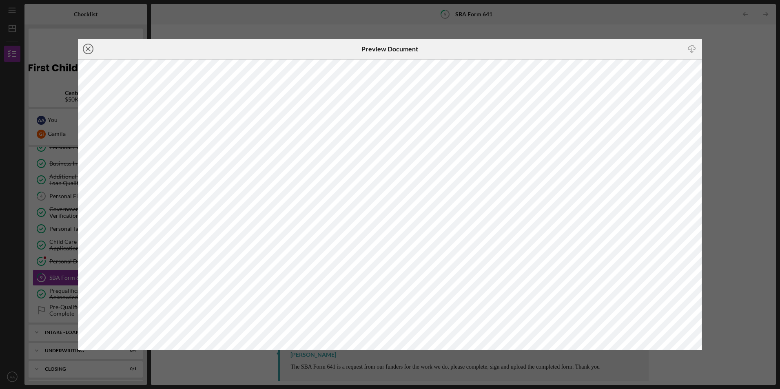
click at [87, 48] on icon "Icon/Close" at bounding box center [88, 49] width 20 height 20
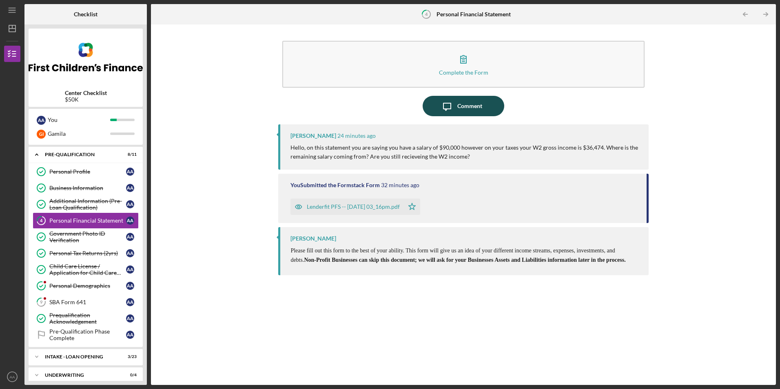
click at [473, 111] on div "Comment" at bounding box center [470, 106] width 25 height 20
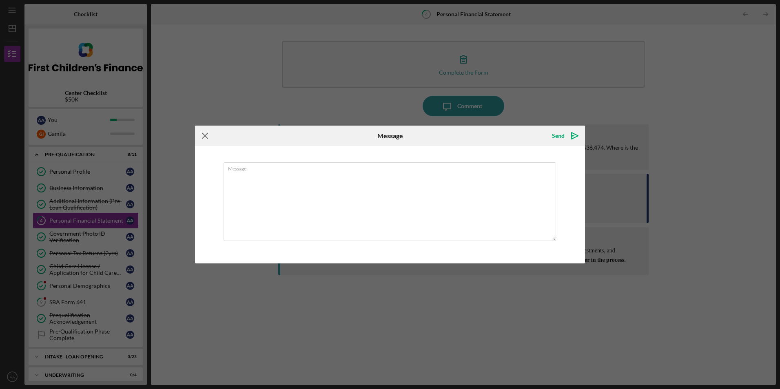
click at [203, 138] on icon "Icon/Menu Close" at bounding box center [205, 136] width 20 height 20
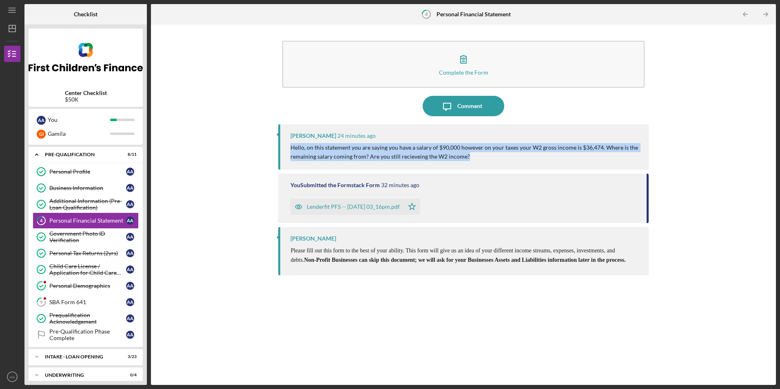
drag, startPoint x: 437, startPoint y: 156, endPoint x: 291, endPoint y: 146, distance: 146.5
click at [291, 146] on p "Hello, on this statement you are saying you have a salary of $90,000 however on…" at bounding box center [466, 152] width 350 height 18
copy p "Hello, on this statement you are saying you have a salary of $90,000 however on…"
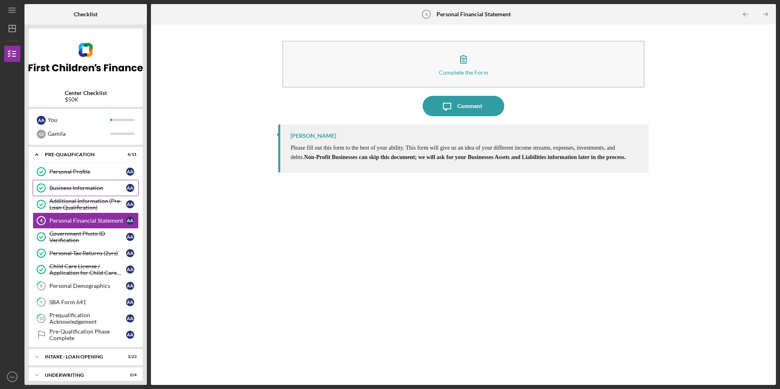
click at [79, 194] on link "Business Information Business Information A A" at bounding box center [86, 188] width 106 height 16
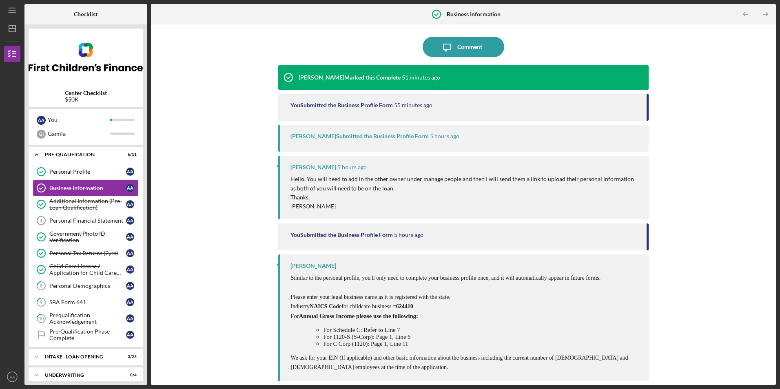
scroll to position [60, 0]
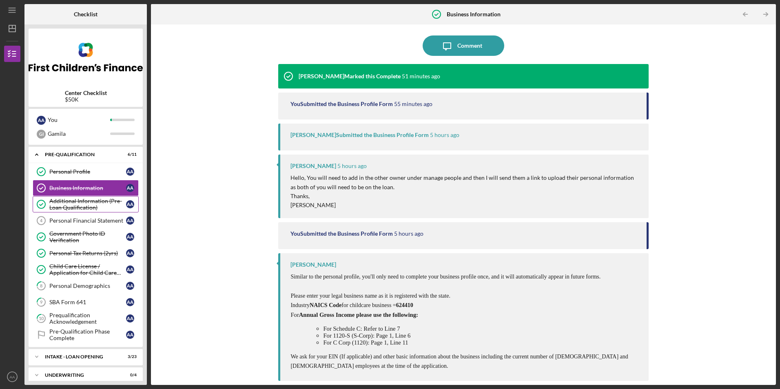
click at [92, 208] on div "Additional Information (Pre-Loan Qualification)" at bounding box center [87, 204] width 77 height 13
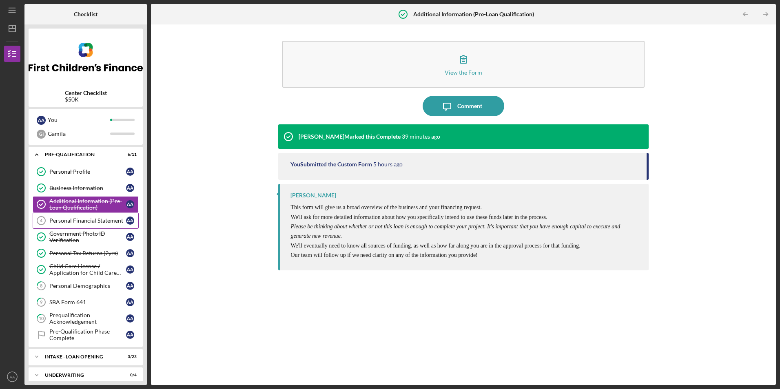
click at [80, 222] on div "Personal Financial Statement" at bounding box center [87, 221] width 77 height 7
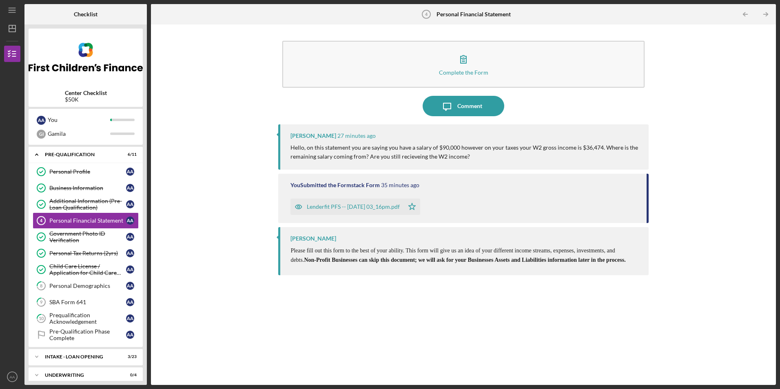
drag, startPoint x: 557, startPoint y: 153, endPoint x: 540, endPoint y: 152, distance: 16.8
click at [556, 153] on p "Hello, on this statement you are saying you have a salary of $90,000 however on…" at bounding box center [466, 152] width 350 height 18
click at [474, 113] on div "Comment" at bounding box center [470, 106] width 25 height 20
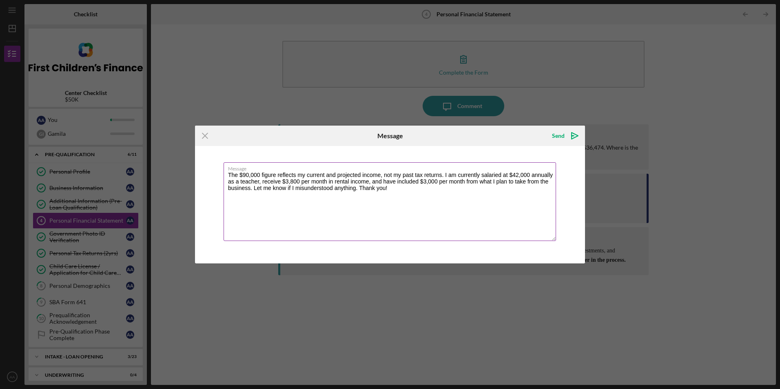
drag, startPoint x: 442, startPoint y: 176, endPoint x: 392, endPoint y: 175, distance: 50.6
click at [388, 175] on textarea "The $90,000 figure reflects my current and projected income, not my past tax re…" at bounding box center [390, 201] width 333 height 79
click at [430, 218] on textarea "The $90,000 figure reflects my current and projected income, not my past tax re…" at bounding box center [390, 201] width 333 height 79
type textarea "The $90,000 figure reflects my current and projected income, not my past tax re…"
click at [568, 137] on icon "Icon/icon-invite-send" at bounding box center [575, 136] width 20 height 20
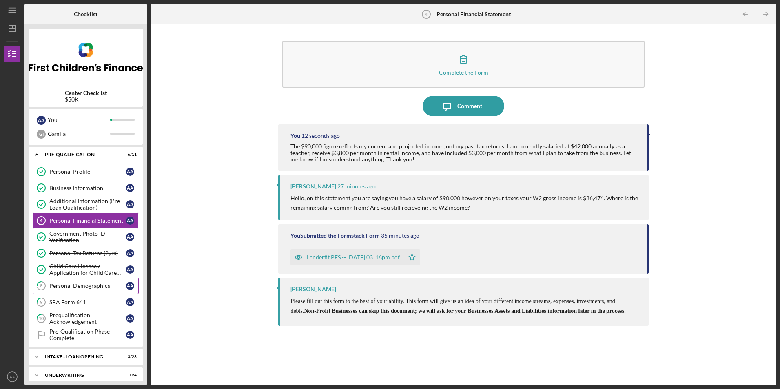
click at [76, 292] on link "8 Personal Demographics A A" at bounding box center [86, 286] width 106 height 16
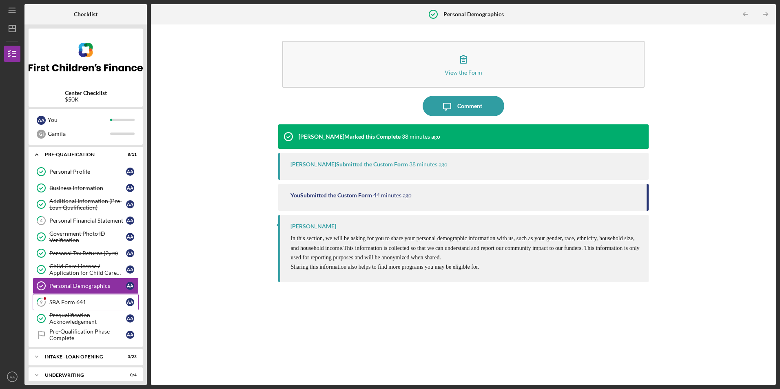
click at [80, 300] on div "SBA Form 641" at bounding box center [87, 302] width 77 height 7
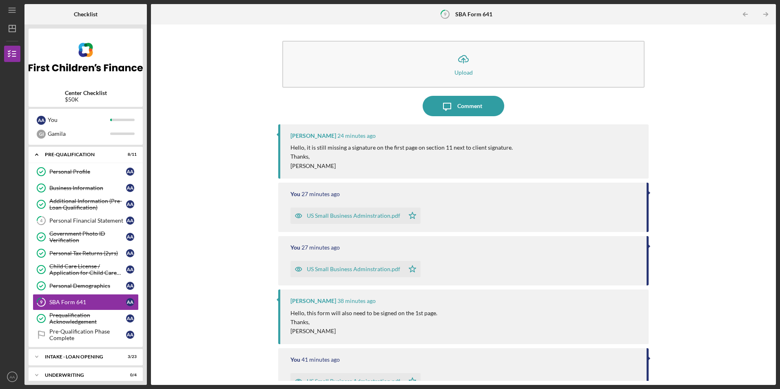
click at [331, 216] on div "US Small Business Adminstration.pdf" at bounding box center [353, 216] width 93 height 7
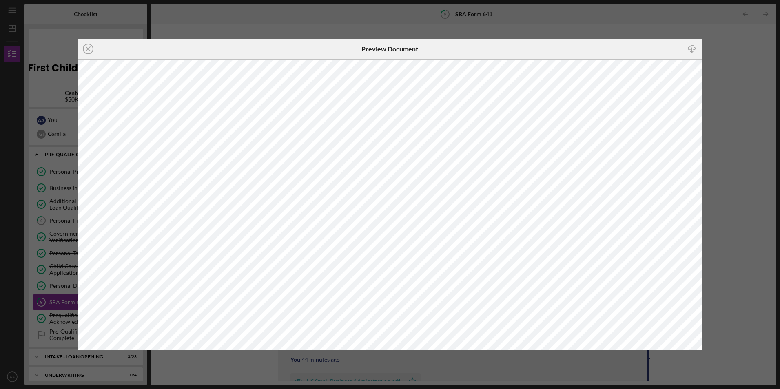
click at [592, 374] on div "Icon/Close Preview Document Icon/Download" at bounding box center [390, 194] width 780 height 389
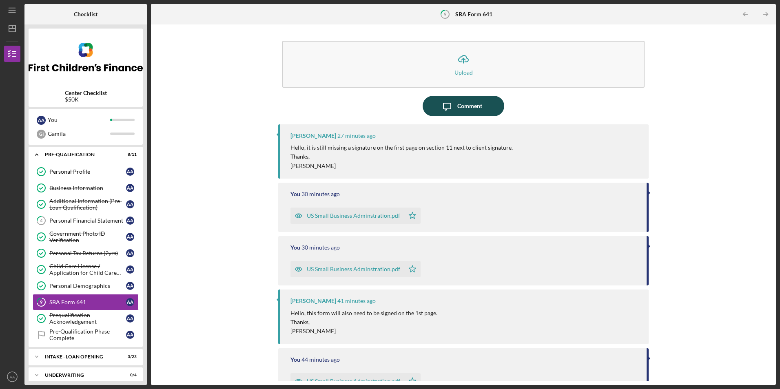
click at [458, 105] on div "Comment" at bounding box center [470, 106] width 25 height 20
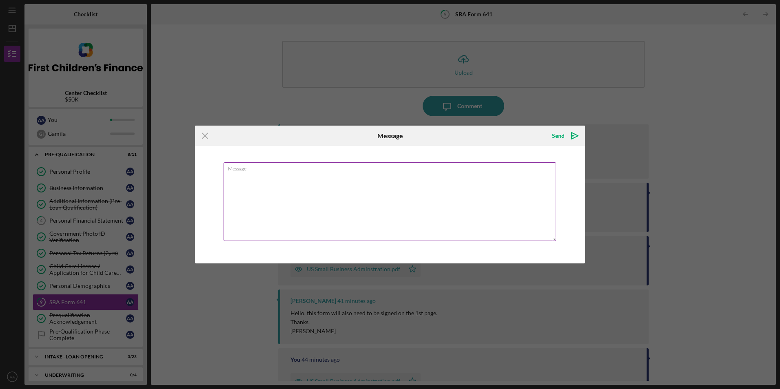
click at [442, 204] on textarea "Message" at bounding box center [390, 201] width 333 height 79
type textarea "I"
type textarea "F"
click at [299, 175] on textarea "Hello, It wouldn't save the Eletronic signature. I printed" at bounding box center [390, 201] width 333 height 79
click at [395, 170] on label "Message" at bounding box center [392, 167] width 328 height 9
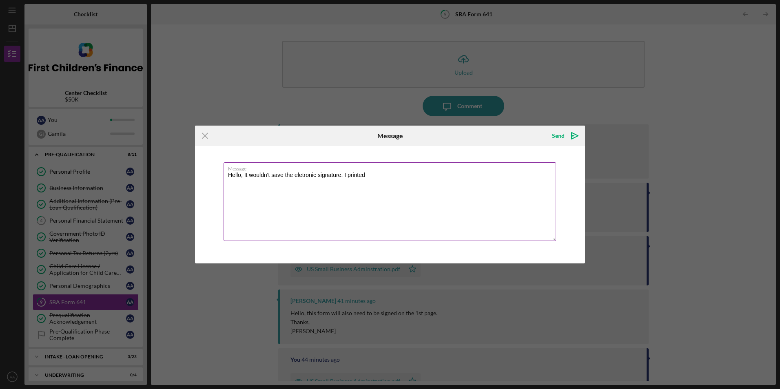
click at [395, 170] on textarea "Hello, It wouldn't save the eletronic signature. I printed" at bounding box center [390, 201] width 333 height 79
click at [376, 179] on textarea "Hello, It wouldn't save the eletronic signature. I printed" at bounding box center [390, 201] width 333 height 79
click at [426, 176] on textarea "Hello, It wouldn't save the eletronic signature. I printed it out and signed th…" at bounding box center [390, 201] width 333 height 79
click at [447, 200] on textarea "Hello, It wouldn't save the eletronic signature. I printed it out and signed th…" at bounding box center [390, 201] width 333 height 79
click at [430, 175] on textarea "Hello, It wouldn't save the eletronic signature. I printed it out and signed th…" at bounding box center [390, 201] width 333 height 79
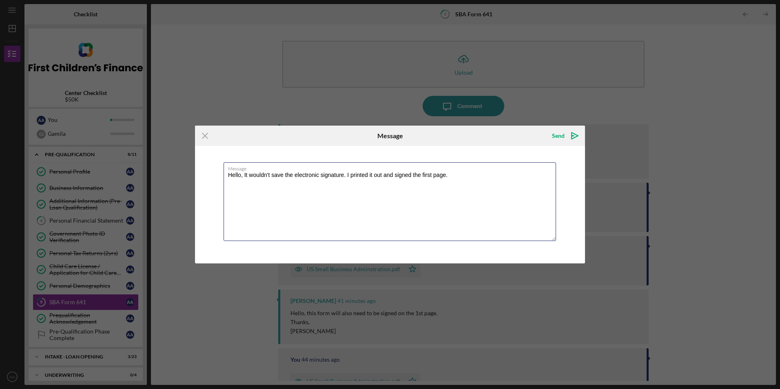
type textarea "Hello, It wouldn't save the electronic signature. I printed it out and signed t…"
click at [394, 180] on textarea "Hello, It wouldn't save the electronic signature. I printed it out and signed t…" at bounding box center [390, 201] width 333 height 79
click at [451, 178] on textarea "Hello, It wouldn't save the electronic signature. I printed it out and signed t…" at bounding box center [390, 201] width 333 height 79
click at [564, 135] on div "Send" at bounding box center [558, 136] width 13 height 16
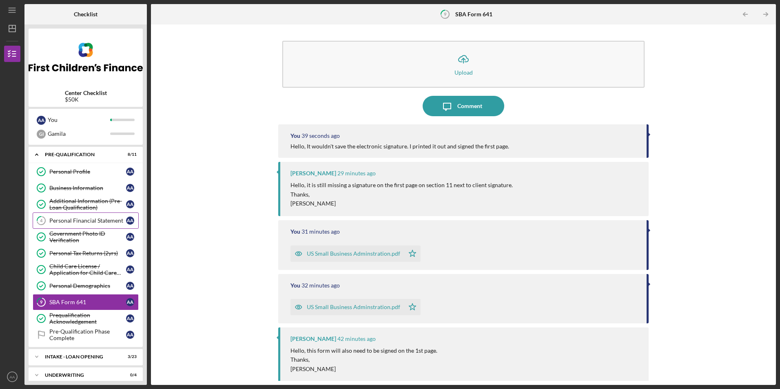
click at [86, 218] on div "Personal Financial Statement" at bounding box center [87, 221] width 77 height 7
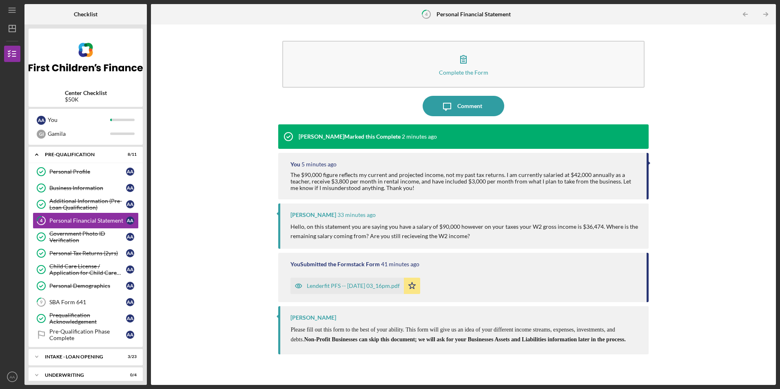
click at [193, 149] on div "Complete the Form Form Icon/Message Comment [PERSON_NAME] Marked this Complete …" at bounding box center [463, 205] width 617 height 353
